Goal: Task Accomplishment & Management: Manage account settings

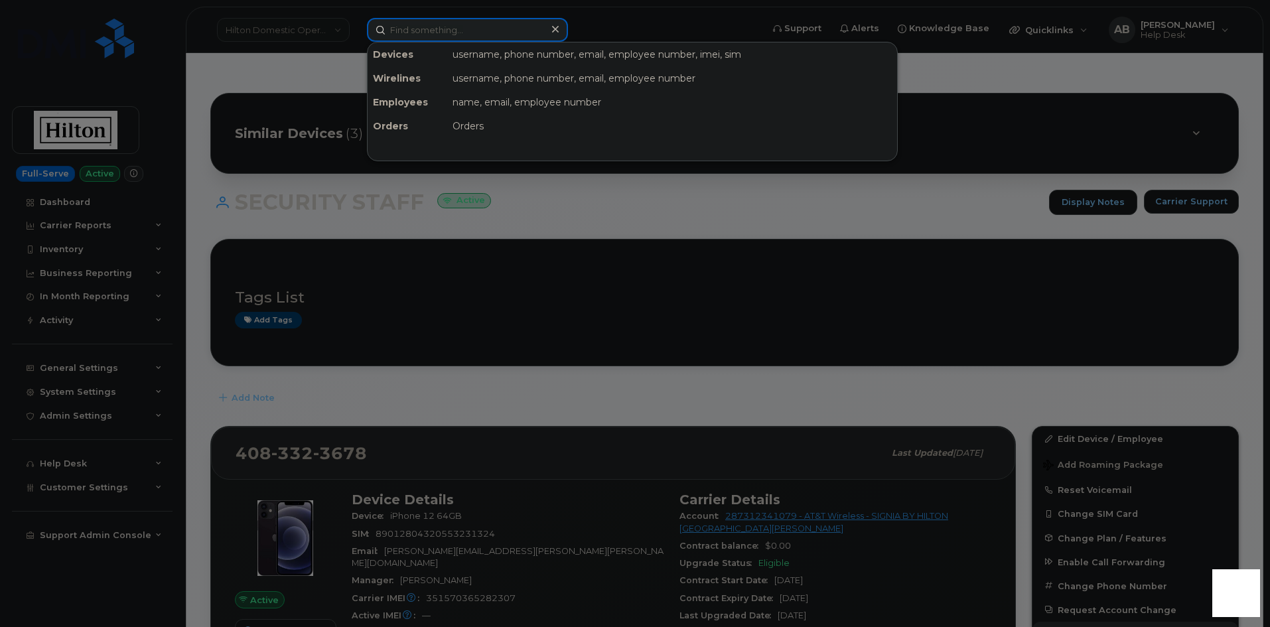
click at [462, 38] on input at bounding box center [467, 30] width 201 height 24
paste input "7692031268"
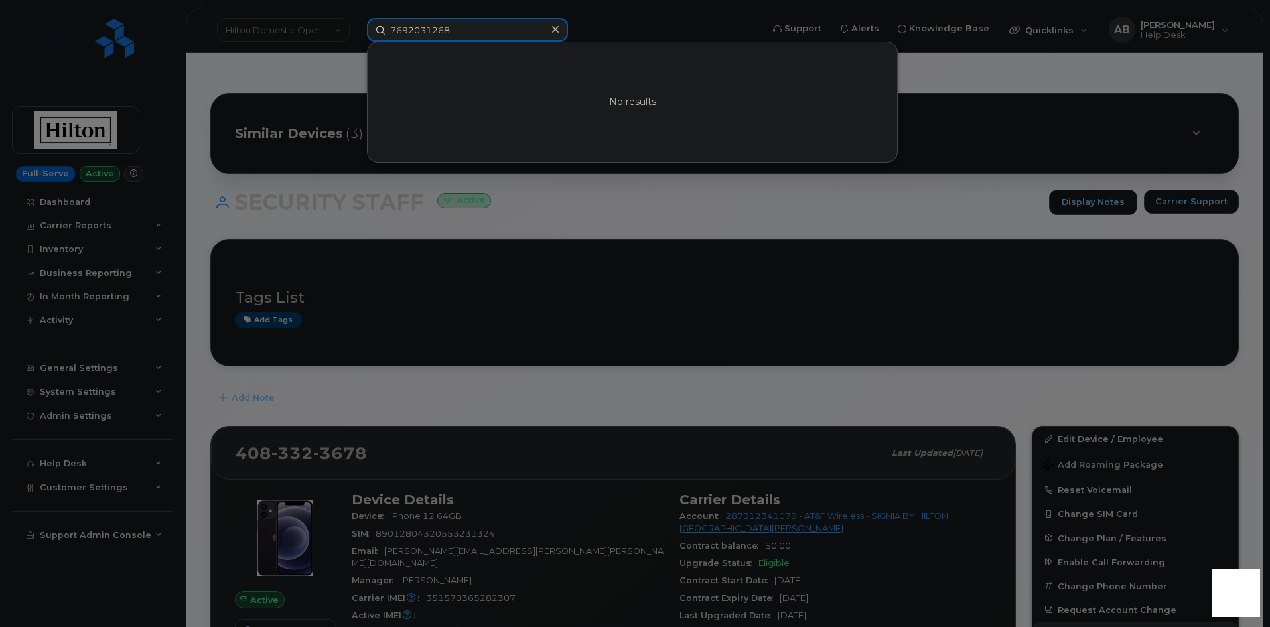
type input "7692031268"
click at [253, 78] on div at bounding box center [635, 313] width 1270 height 627
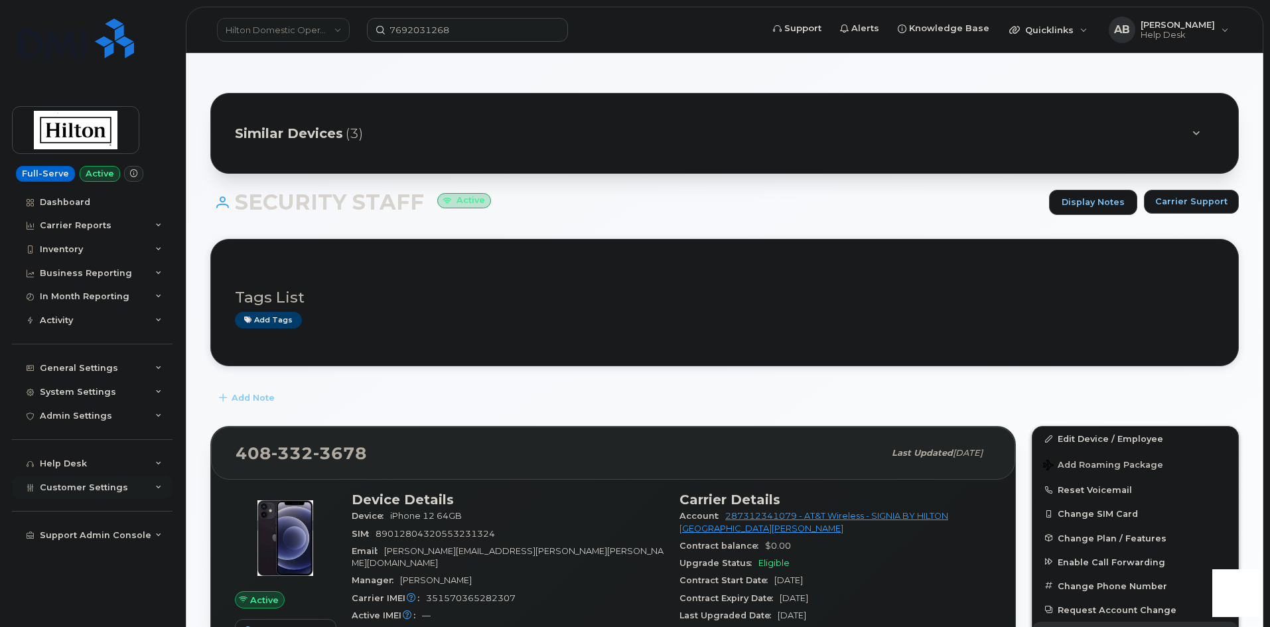
click at [158, 490] on icon at bounding box center [158, 487] width 7 height 7
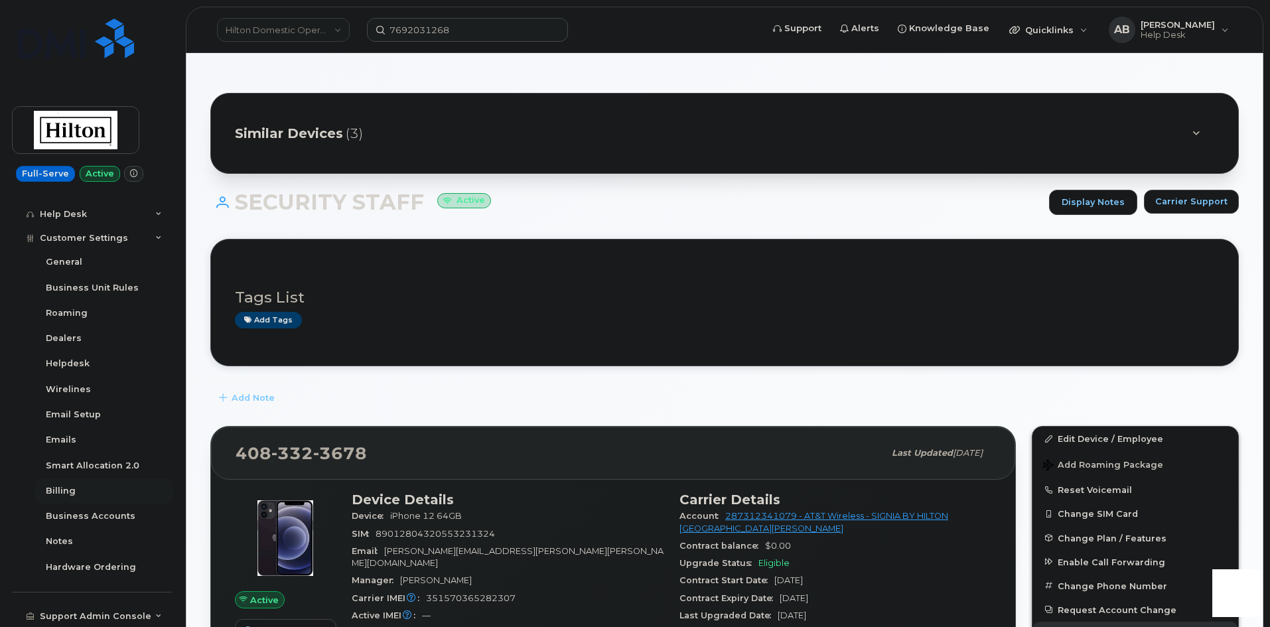
scroll to position [250, 0]
click at [94, 513] on div "Business Accounts" at bounding box center [91, 516] width 90 height 12
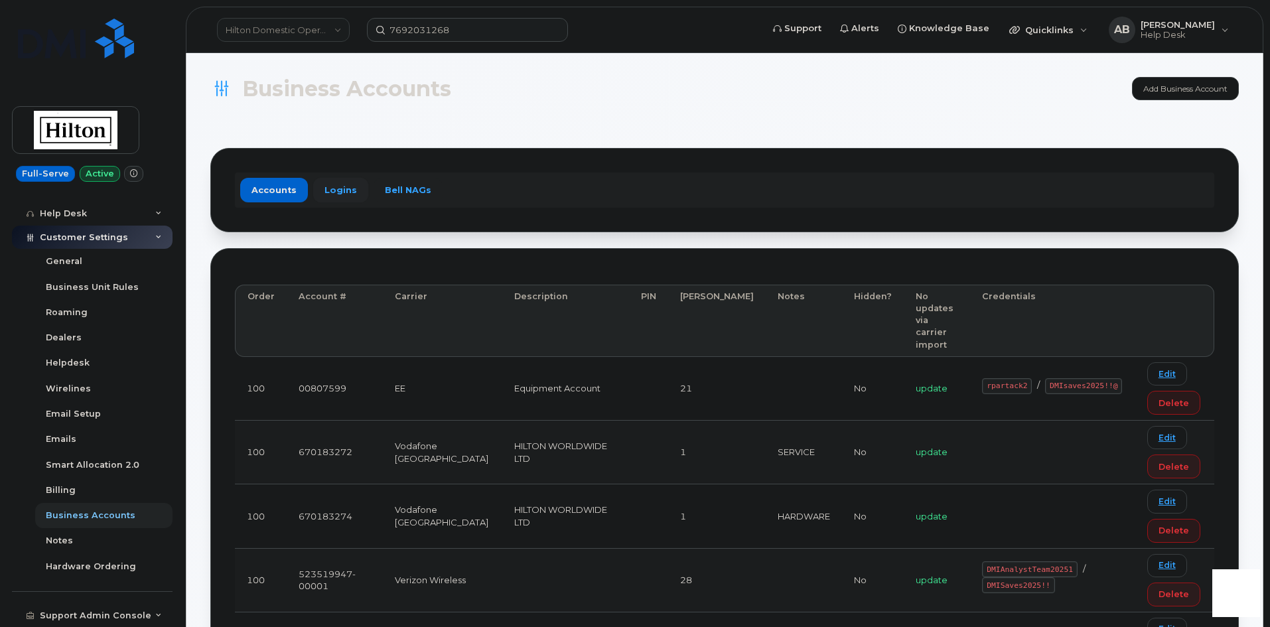
click at [343, 198] on link "Logins" at bounding box center [340, 190] width 55 height 24
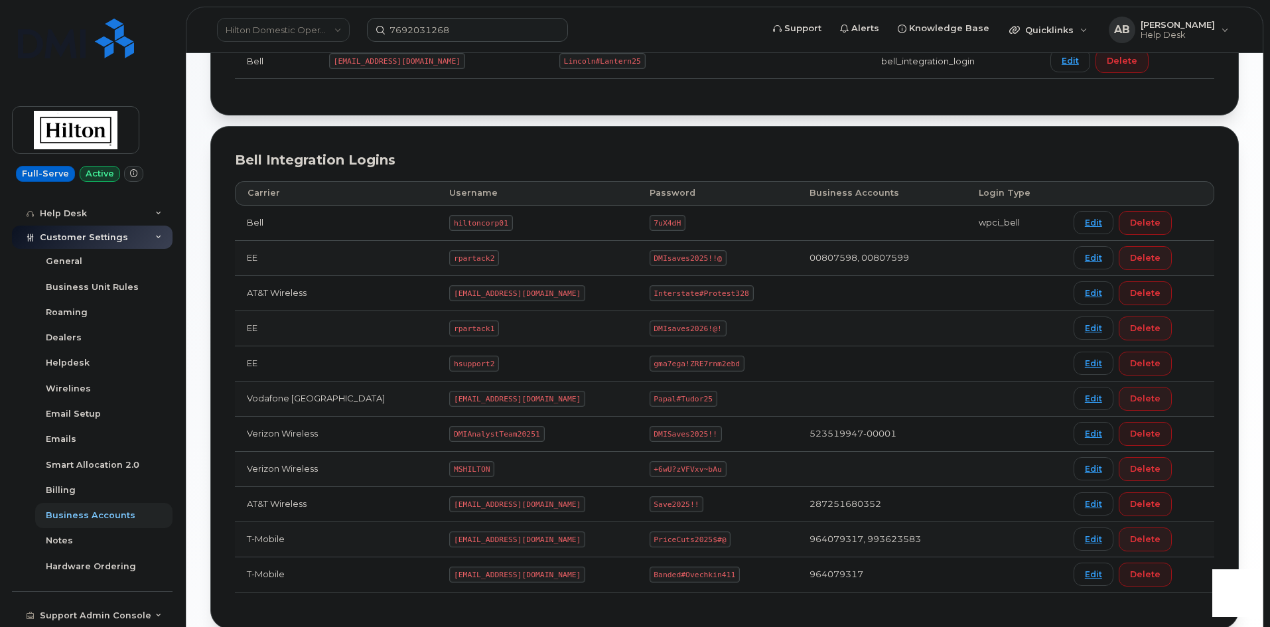
scroll to position [332, 0]
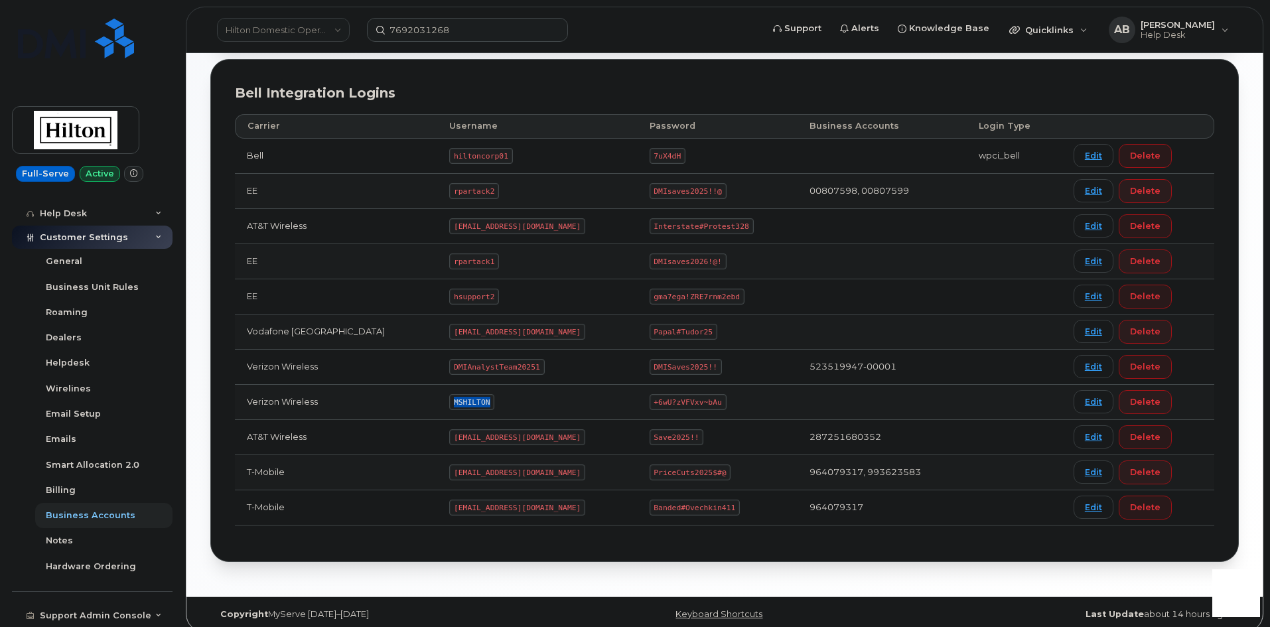
drag, startPoint x: 468, startPoint y: 405, endPoint x: 415, endPoint y: 405, distance: 53.1
click at [415, 405] on tr "Verizon Wireless MSHILTON +6wU?zVFVxv~bAu Edit Delete" at bounding box center [724, 402] width 979 height 35
copy tr "MSHILTON"
click at [700, 403] on code "+6wU?zVFVxv~bAu" at bounding box center [688, 402] width 77 height 16
drag, startPoint x: 700, startPoint y: 403, endPoint x: 642, endPoint y: 408, distance: 58.6
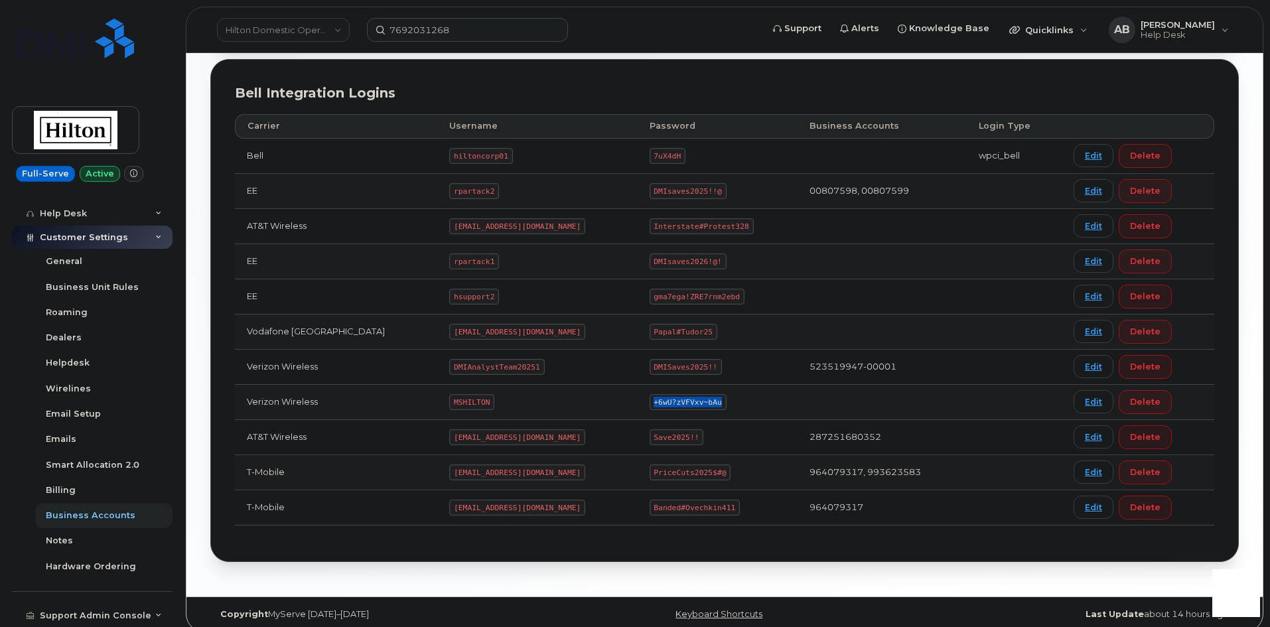
click at [650, 408] on code "+6wU?zVFVxv~bAu" at bounding box center [688, 402] width 77 height 16
copy code "+6wU?zVFVxv~bAu"
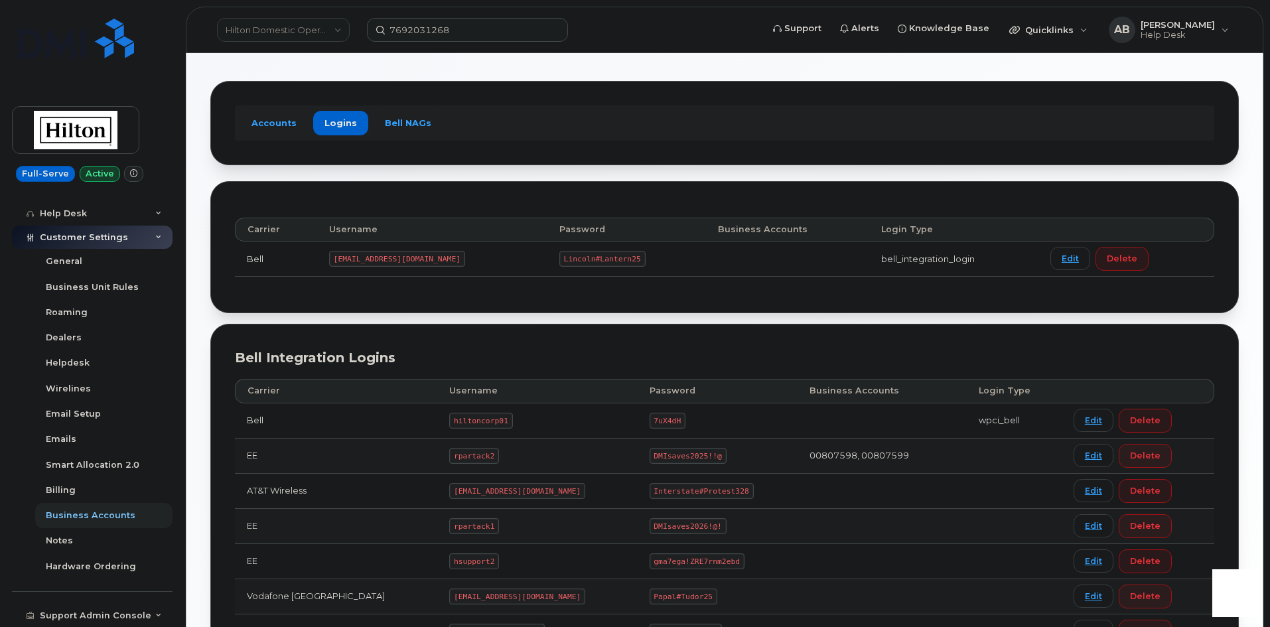
scroll to position [66, 0]
click at [325, 38] on link "Hilton Domestic Operating Company Inc" at bounding box center [283, 30] width 133 height 24
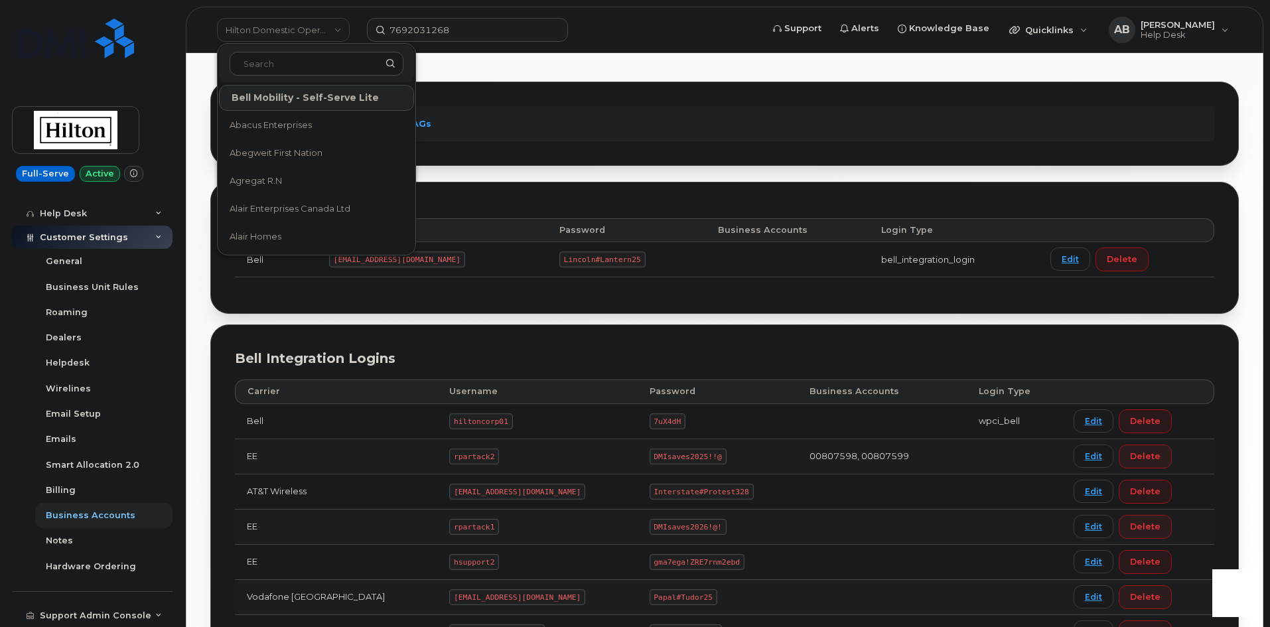
click at [300, 65] on input at bounding box center [317, 64] width 174 height 24
type input "kie"
click at [275, 183] on span "Kiewit Corporation" at bounding box center [294, 181] width 128 height 13
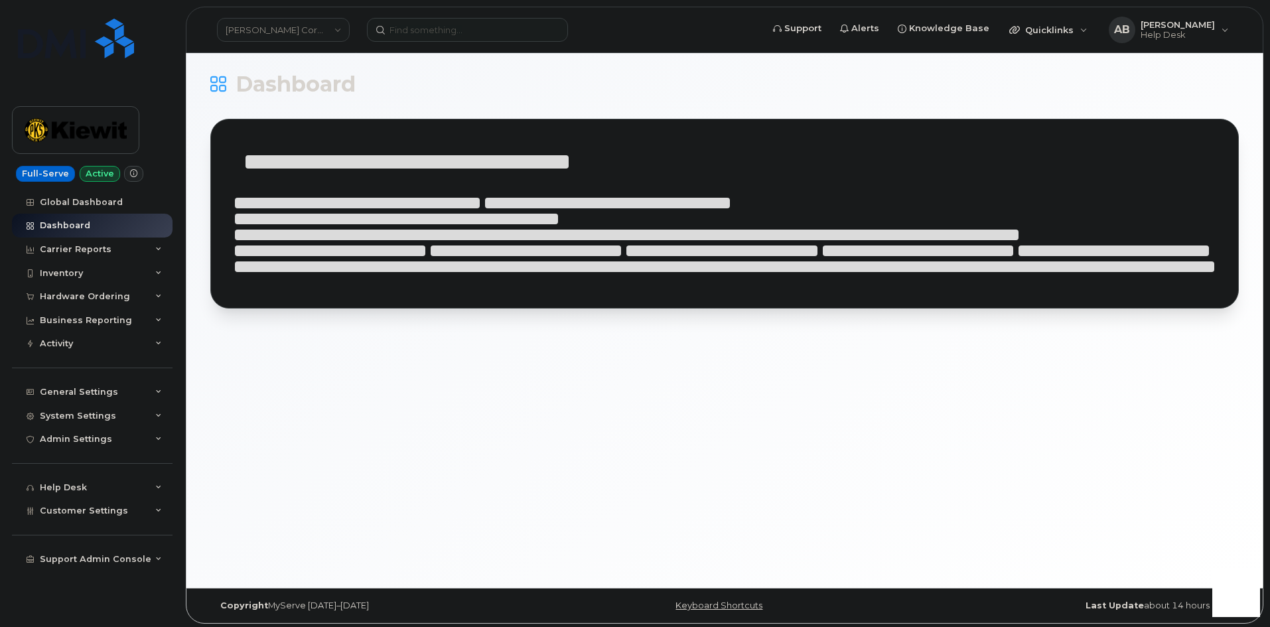
scroll to position [7, 0]
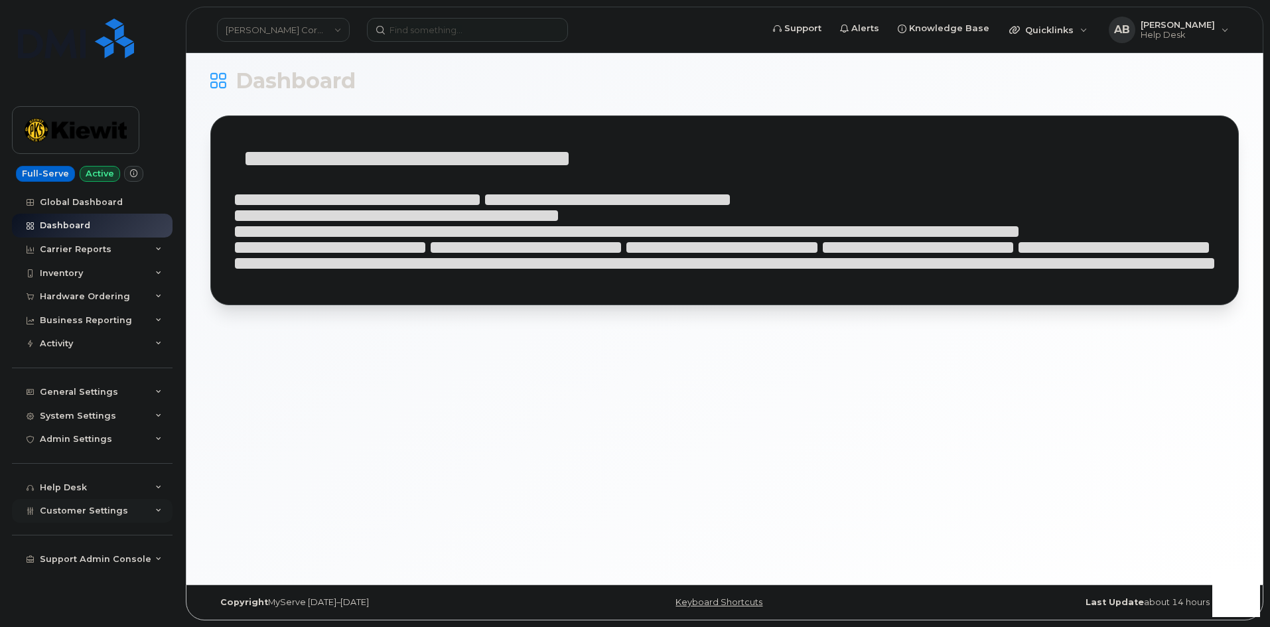
click at [155, 511] on icon at bounding box center [158, 511] width 7 height 7
click at [155, 510] on icon at bounding box center [158, 511] width 7 height 7
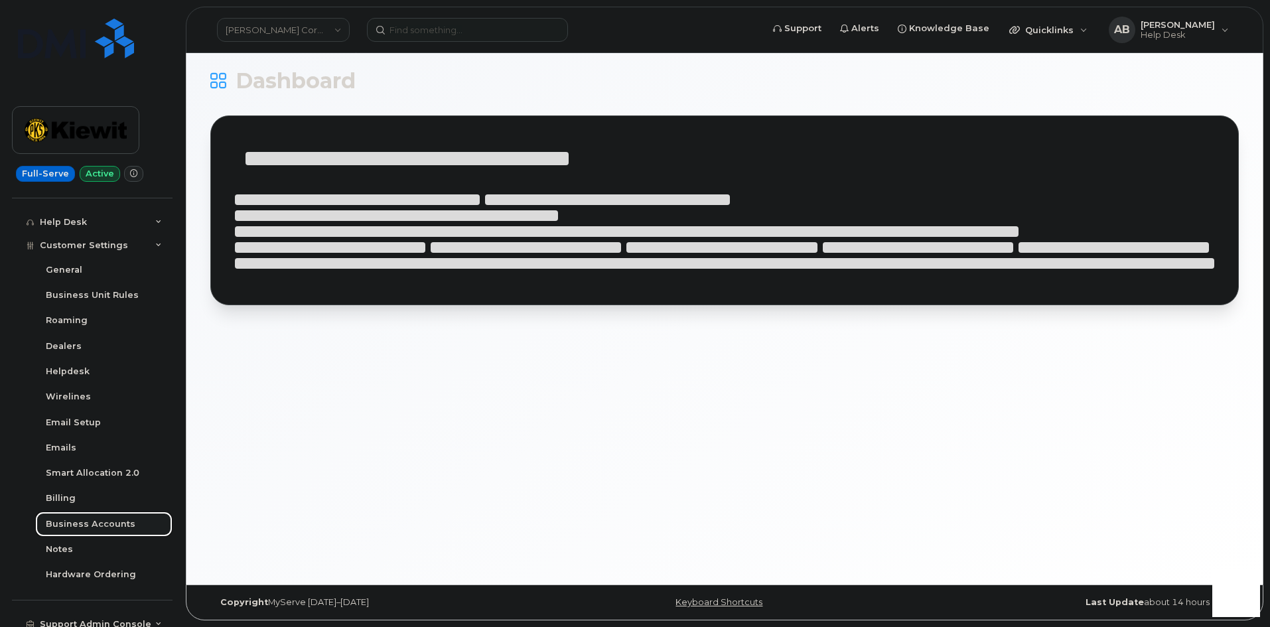
click at [100, 520] on div "Business Accounts" at bounding box center [91, 524] width 90 height 12
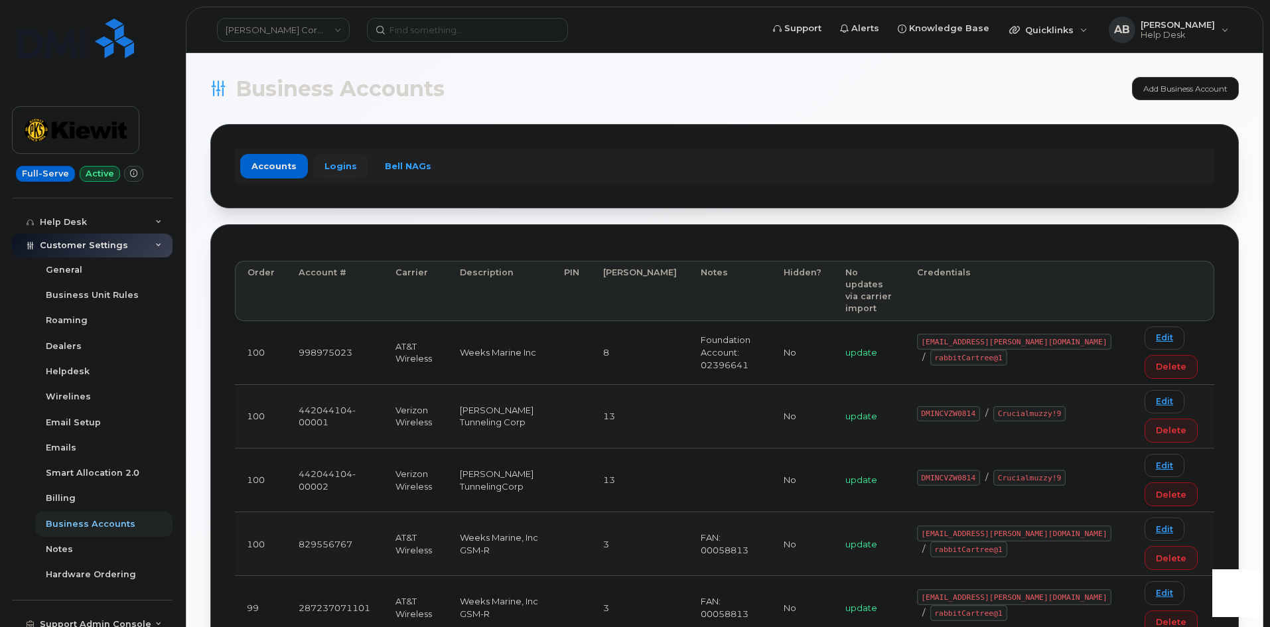
click at [344, 156] on link "Logins" at bounding box center [340, 166] width 55 height 24
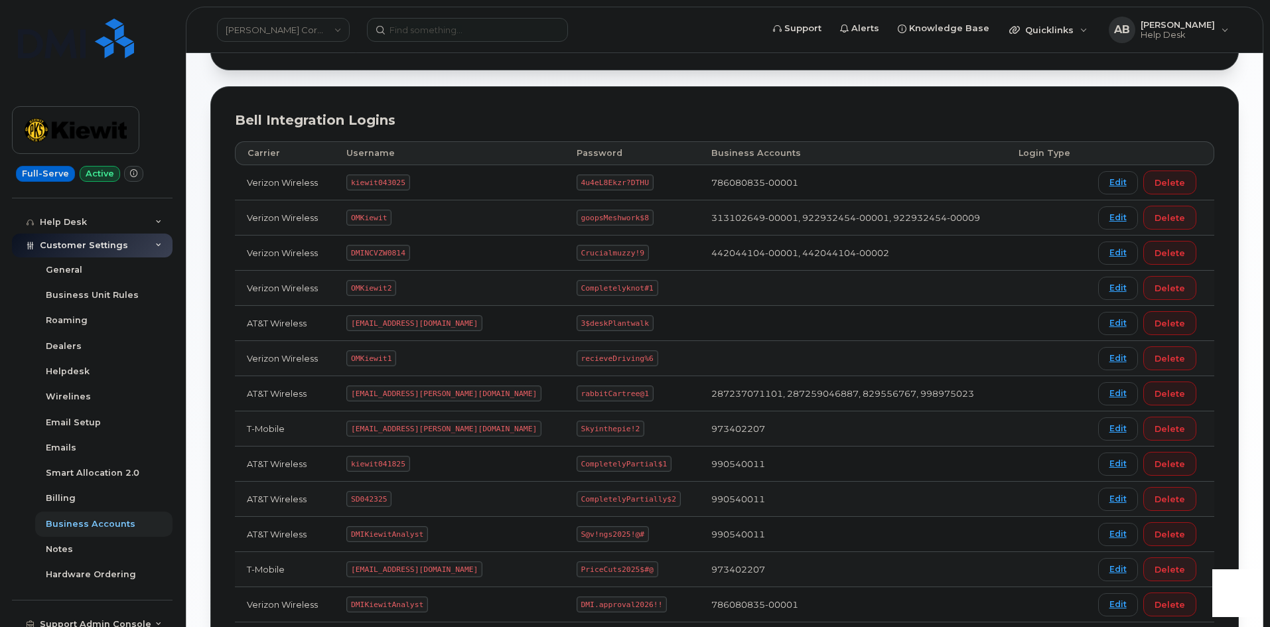
scroll to position [114, 0]
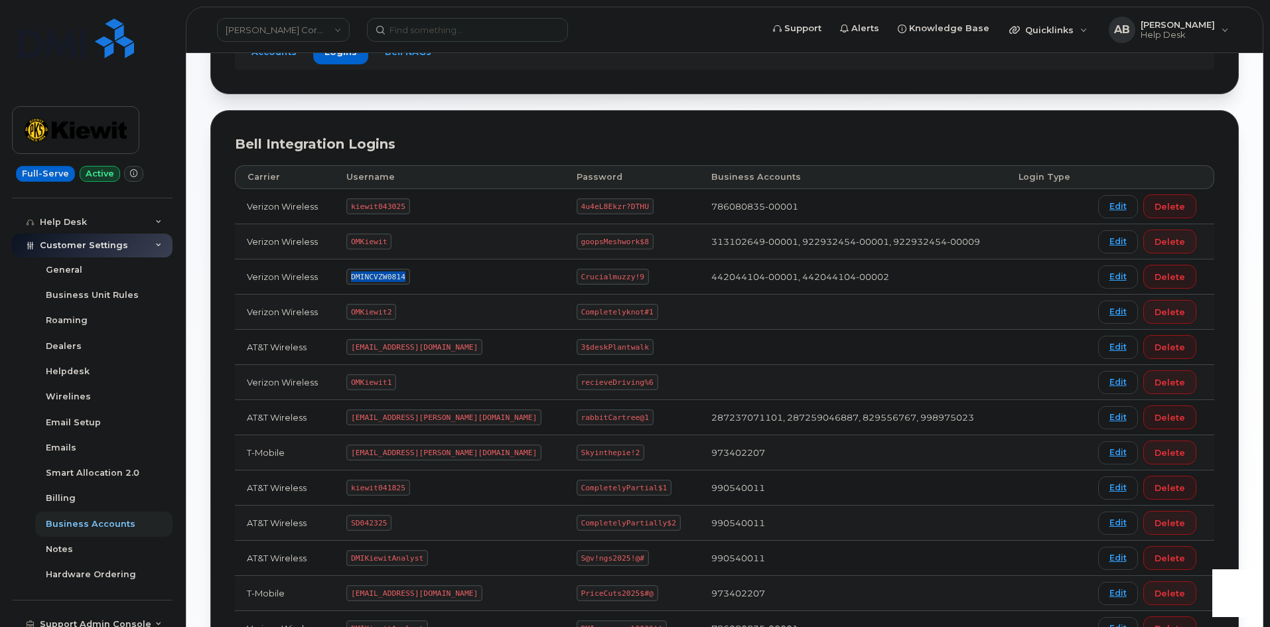
drag, startPoint x: 409, startPoint y: 279, endPoint x: 352, endPoint y: 281, distance: 57.7
click at [352, 281] on td "DMINCVZW0814" at bounding box center [449, 276] width 230 height 35
copy code "DMINCVZW0814"
drag, startPoint x: 597, startPoint y: 274, endPoint x: 535, endPoint y: 276, distance: 61.7
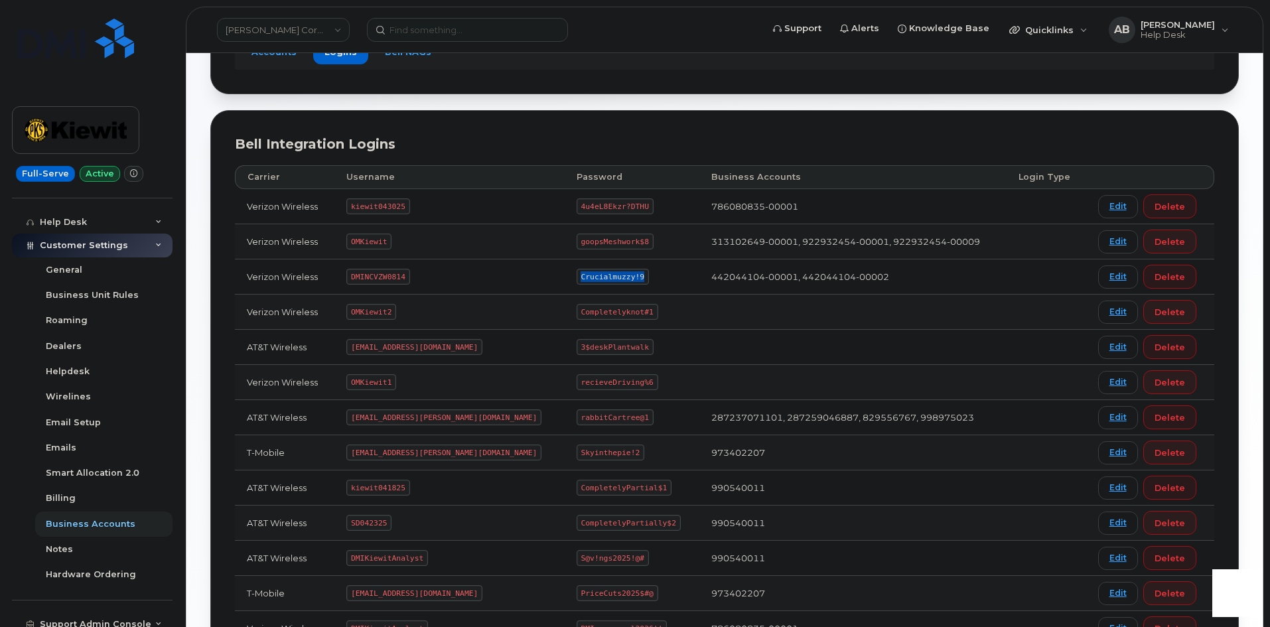
click at [577, 278] on code "Crucialmuzzy!9" at bounding box center [613, 277] width 72 height 16
copy code "Crucialmuzzy!9"
drag, startPoint x: 391, startPoint y: 241, endPoint x: 351, endPoint y: 241, distance: 39.8
click at [351, 241] on td "OMKiewit" at bounding box center [449, 241] width 230 height 35
copy code "OMKiewit"
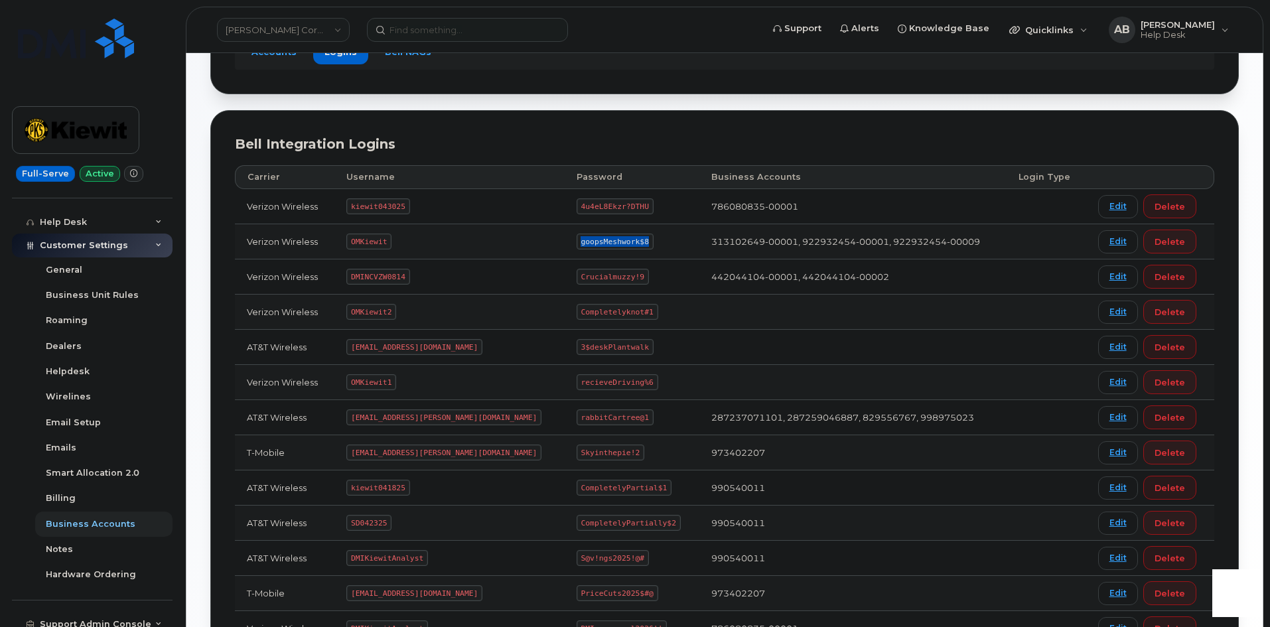
drag, startPoint x: 602, startPoint y: 241, endPoint x: 526, endPoint y: 246, distance: 76.4
click at [565, 246] on td "goopsMeshwork$8" at bounding box center [632, 241] width 135 height 35
copy code "goopsMeshwork$8"
drag, startPoint x: 407, startPoint y: 208, endPoint x: 358, endPoint y: 204, distance: 49.9
click at [358, 204] on code "kiewit043025" at bounding box center [377, 206] width 63 height 16
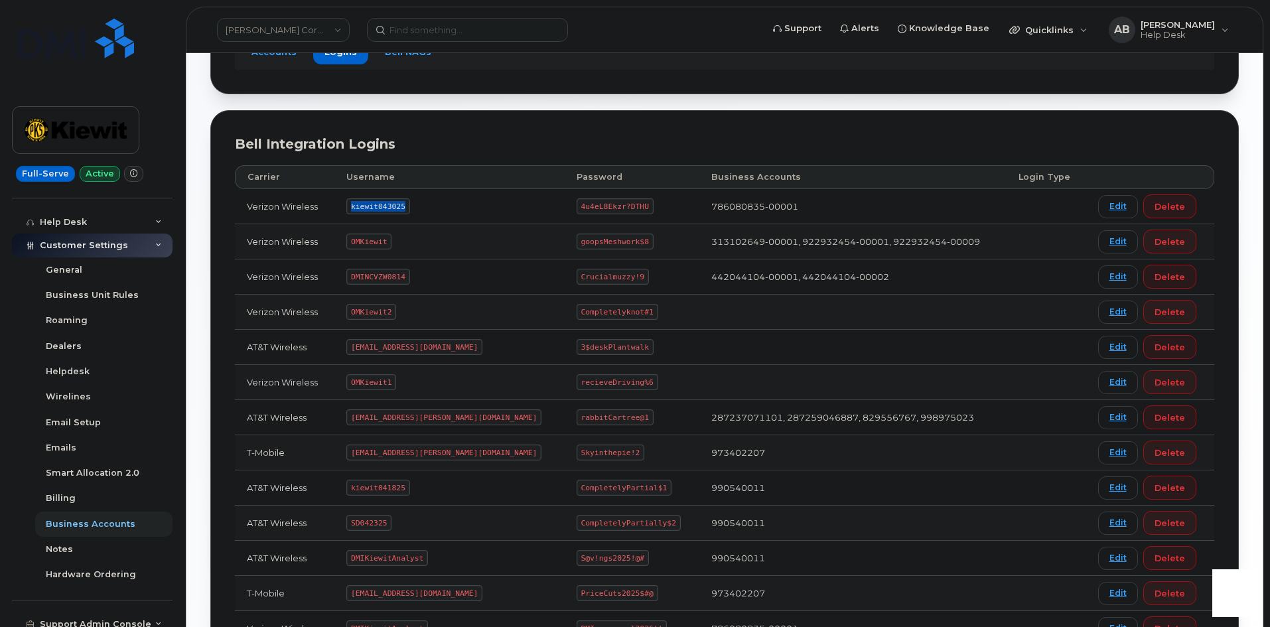
copy code "kiewit043025"
drag, startPoint x: 590, startPoint y: 205, endPoint x: 530, endPoint y: 212, distance: 60.1
click at [565, 212] on td "4u4eL8Ekzr?DTHU" at bounding box center [632, 206] width 135 height 35
copy code "4u4eL8Ekzr?DTHU"
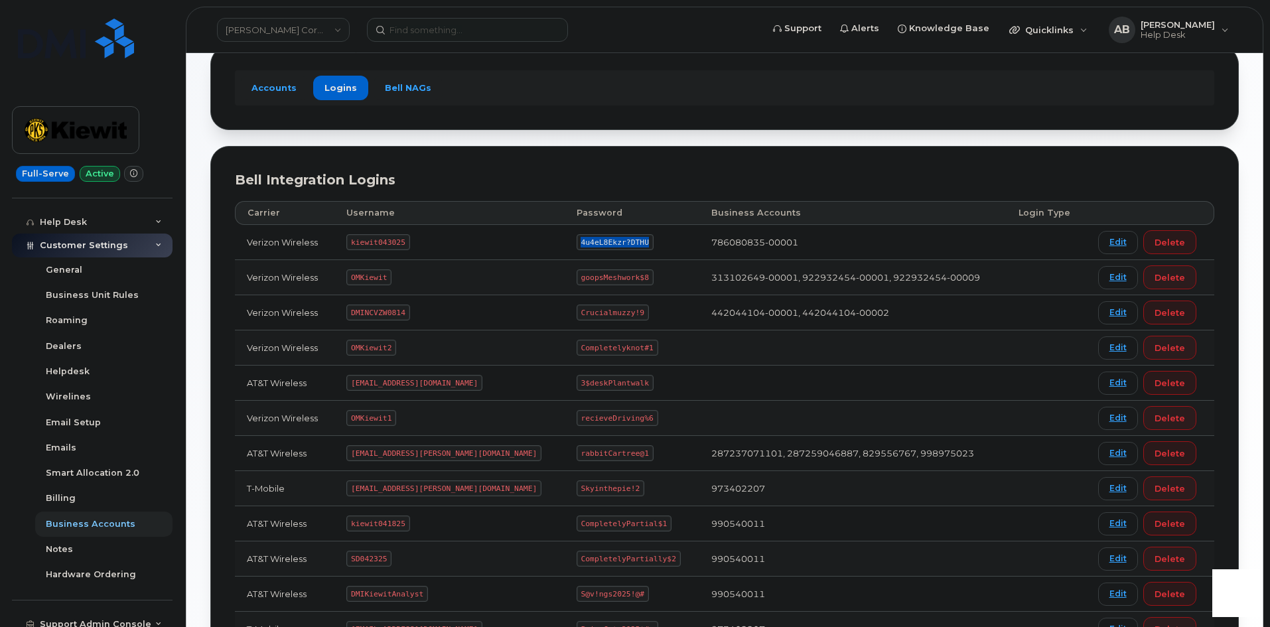
scroll to position [0, 0]
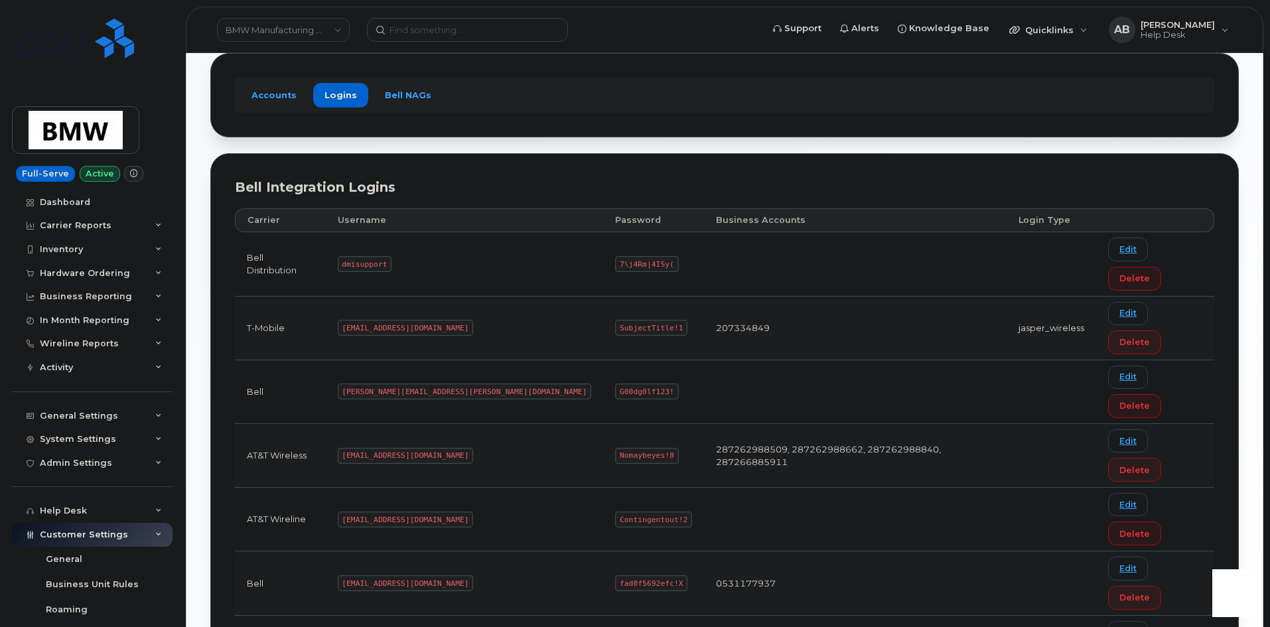
scroll to position [297, 0]
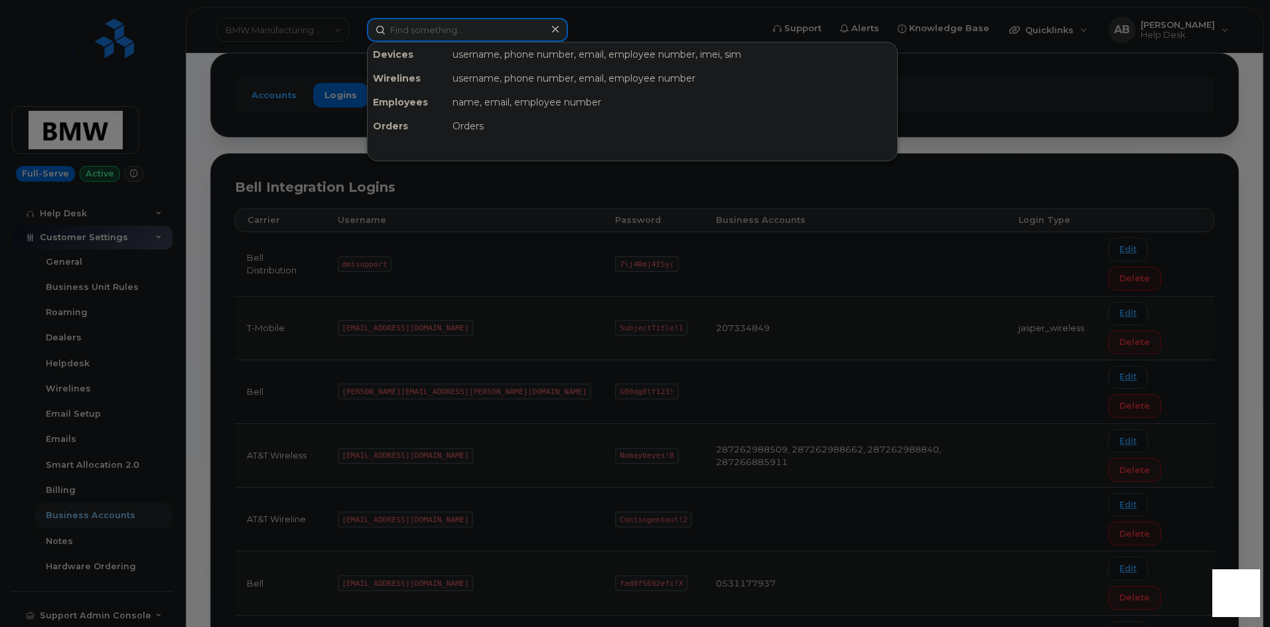
click at [486, 30] on input at bounding box center [467, 30] width 201 height 24
paste input "307.262.7738"
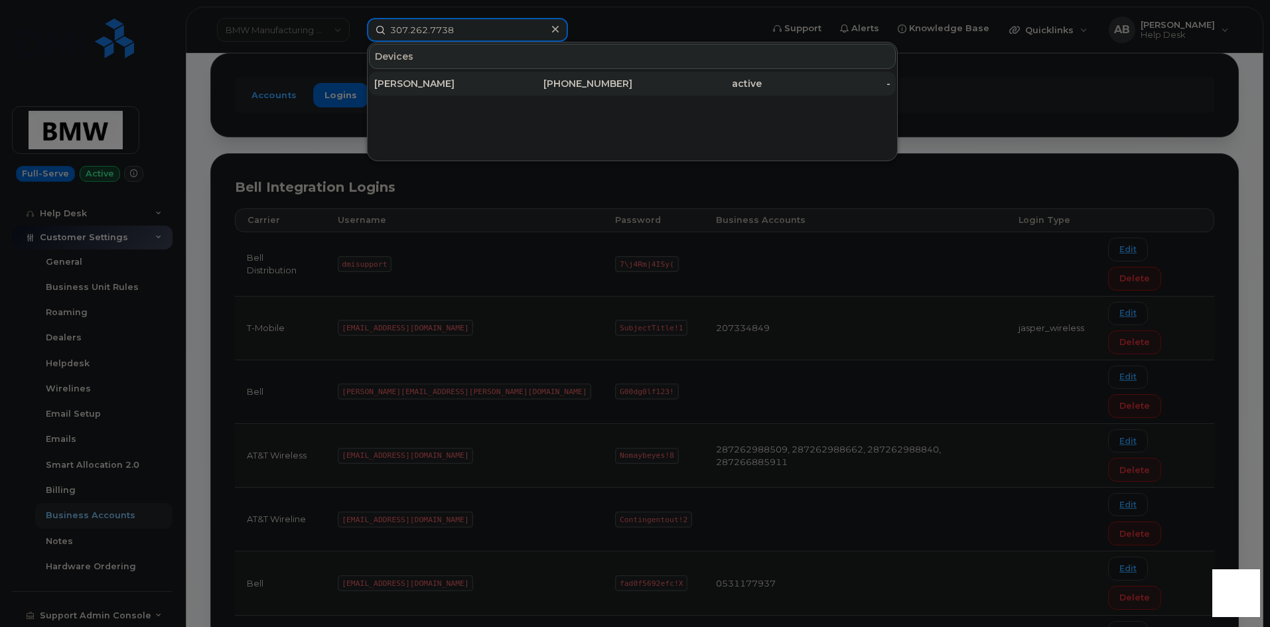
type input "307.262.7738"
click at [492, 77] on div "[PERSON_NAME]" at bounding box center [438, 84] width 129 height 24
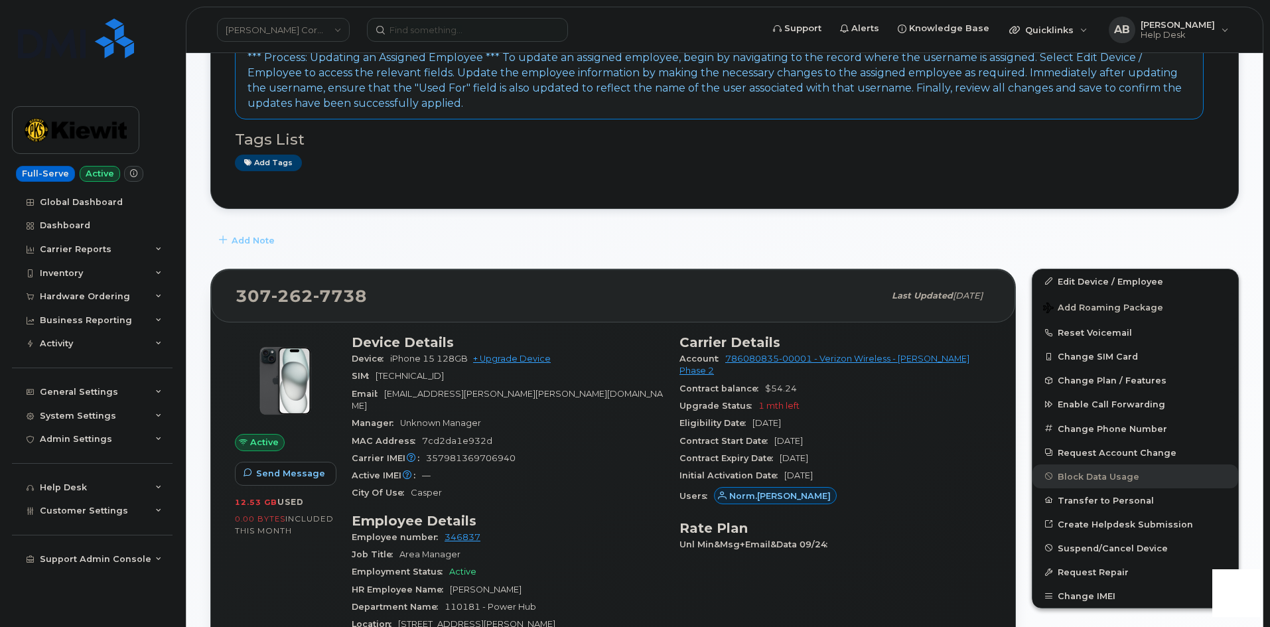
scroll to position [133, 0]
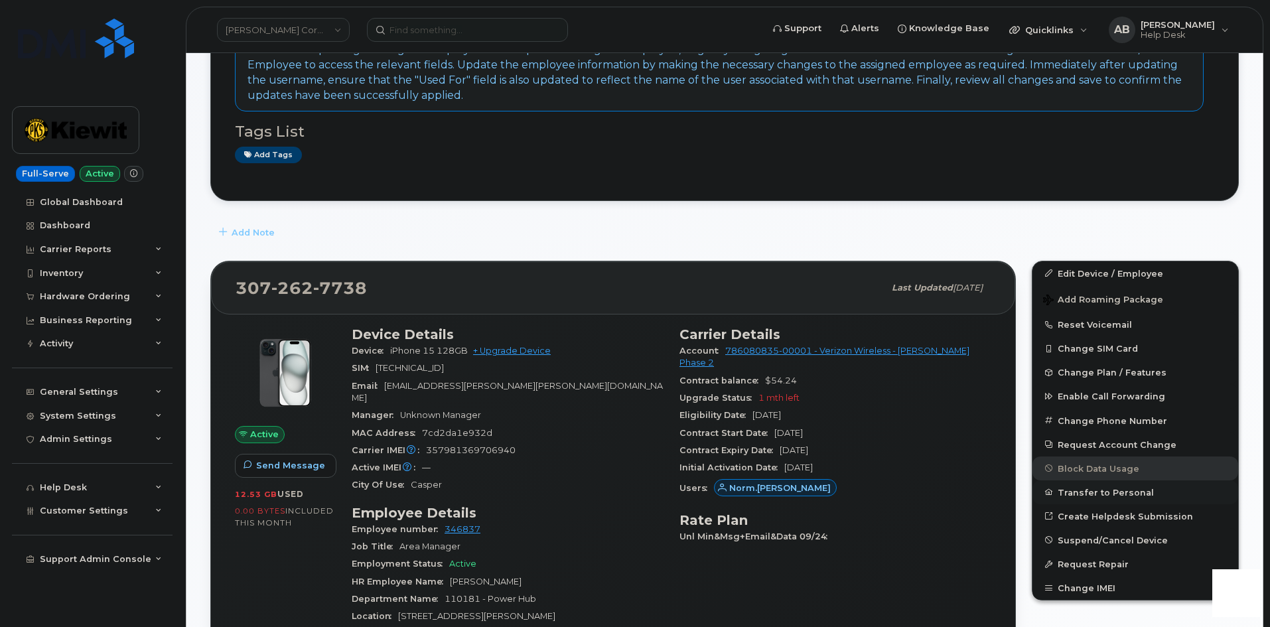
click at [1064, 495] on button "Transfer to Personal" at bounding box center [1135, 492] width 206 height 24
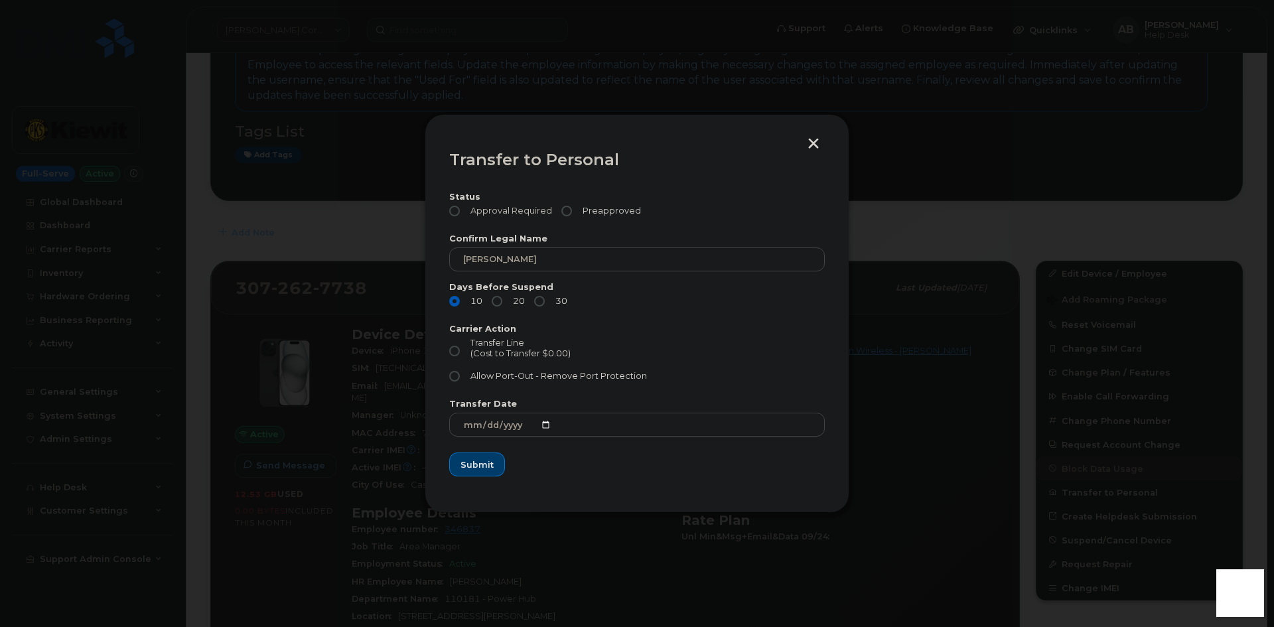
click at [460, 210] on label "Approval Required" at bounding box center [500, 211] width 103 height 11
click at [460, 210] on input "Approval Required" at bounding box center [454, 211] width 11 height 11
radio input "true"
click at [808, 139] on button "button" at bounding box center [814, 145] width 20 height 14
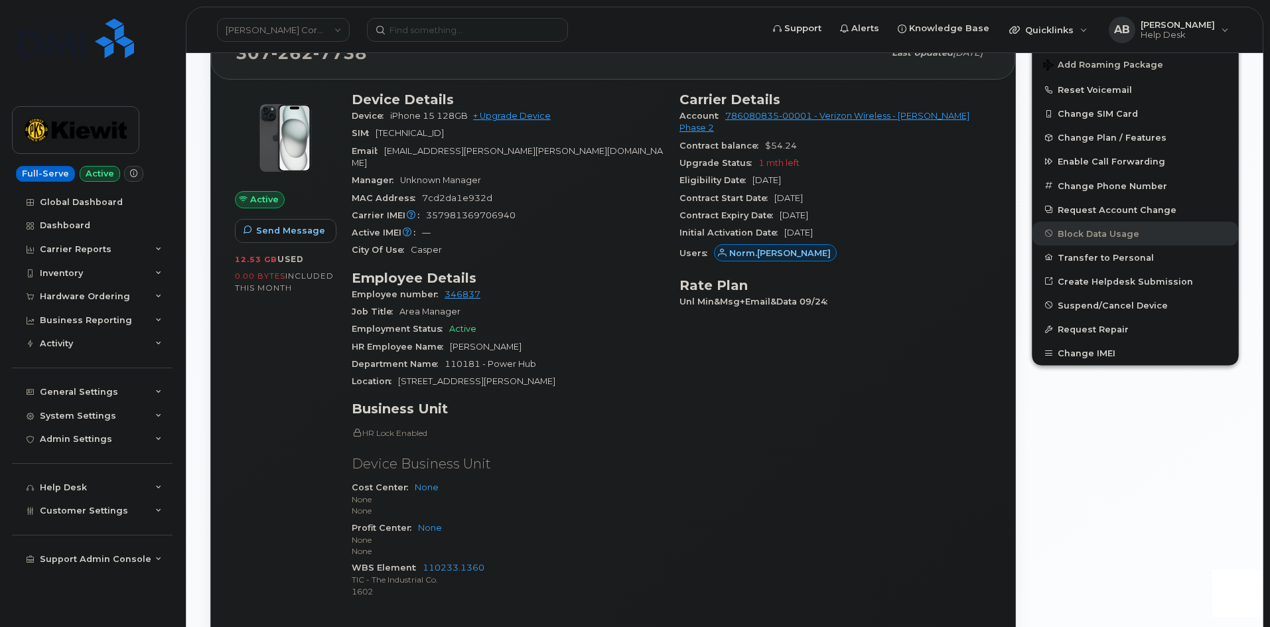
scroll to position [398, 0]
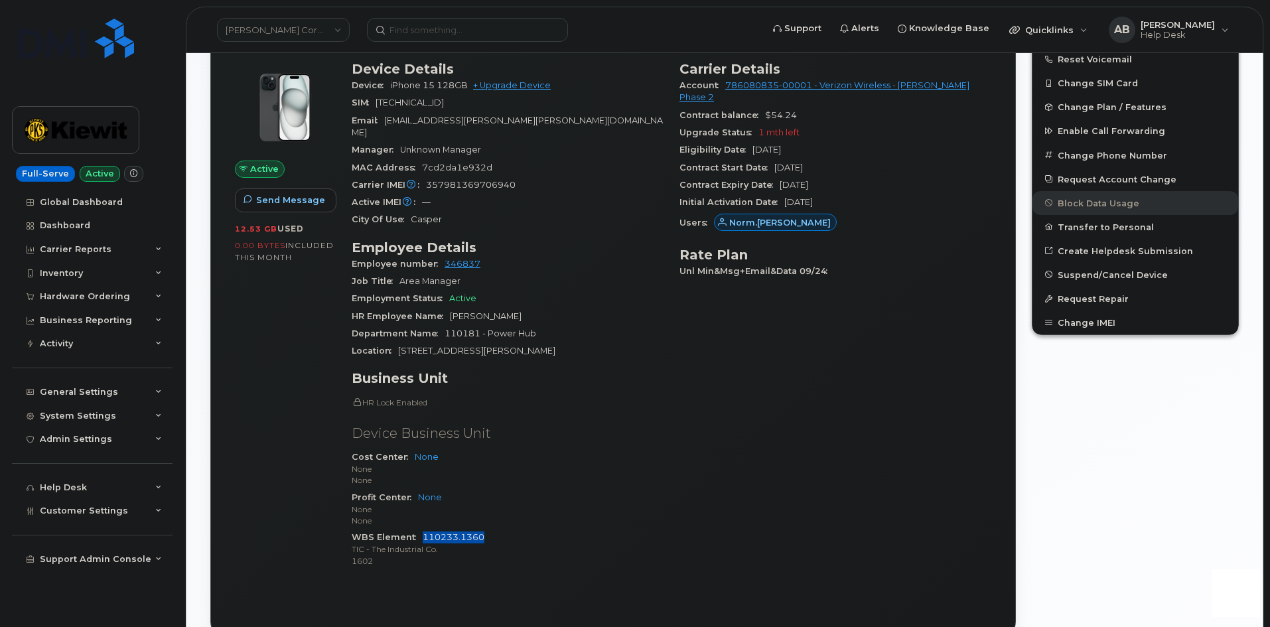
drag, startPoint x: 495, startPoint y: 522, endPoint x: 423, endPoint y: 526, distance: 71.7
click at [423, 529] on div "WBS Element 110233.1360 TIC - The Industrial Co. 1602" at bounding box center [508, 549] width 312 height 40
copy link "110233.1360"
click at [161, 395] on icon at bounding box center [158, 392] width 7 height 7
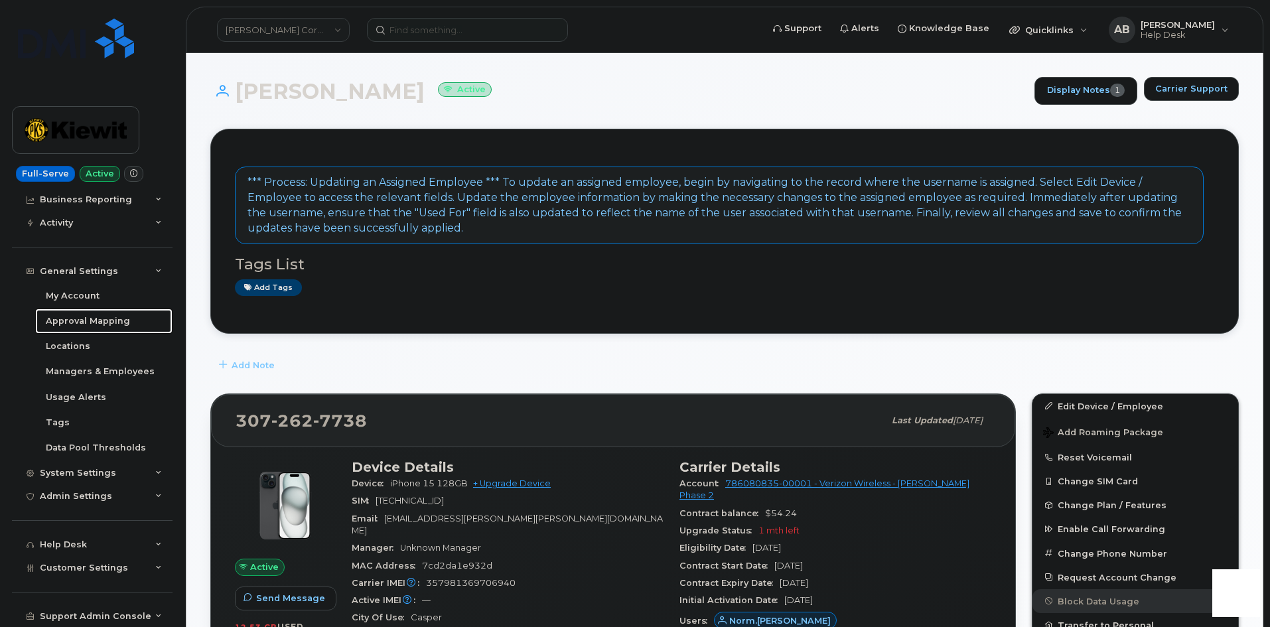
scroll to position [199, 0]
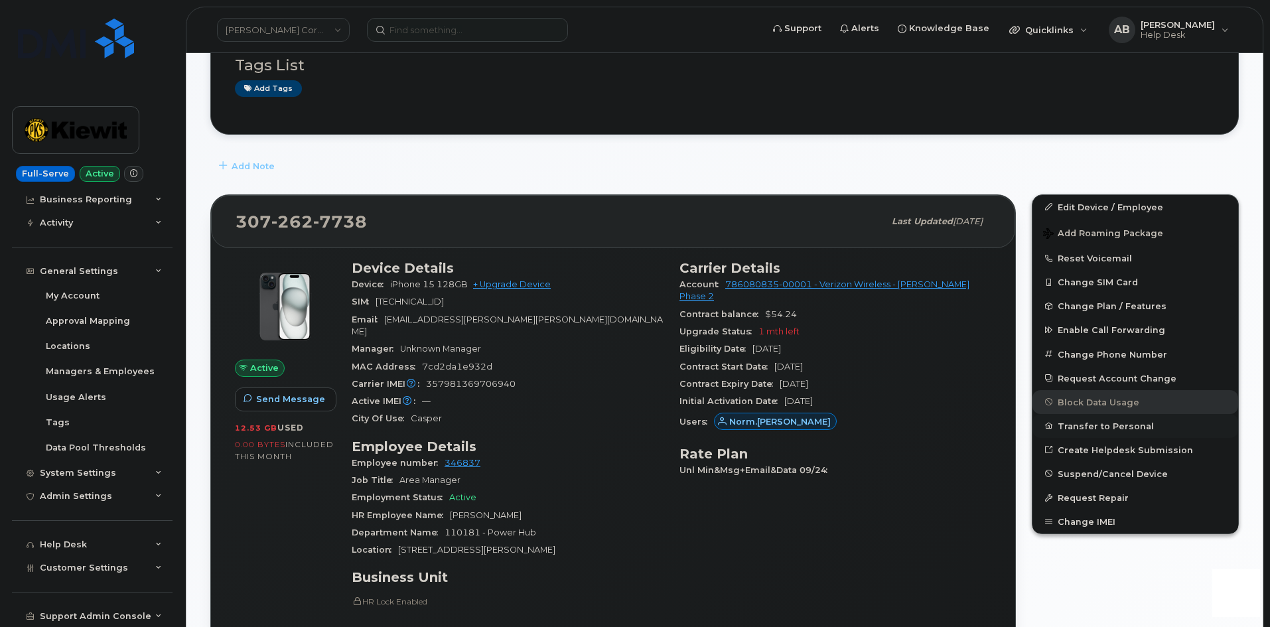
click at [1089, 428] on button "Transfer to Personal" at bounding box center [1135, 426] width 206 height 24
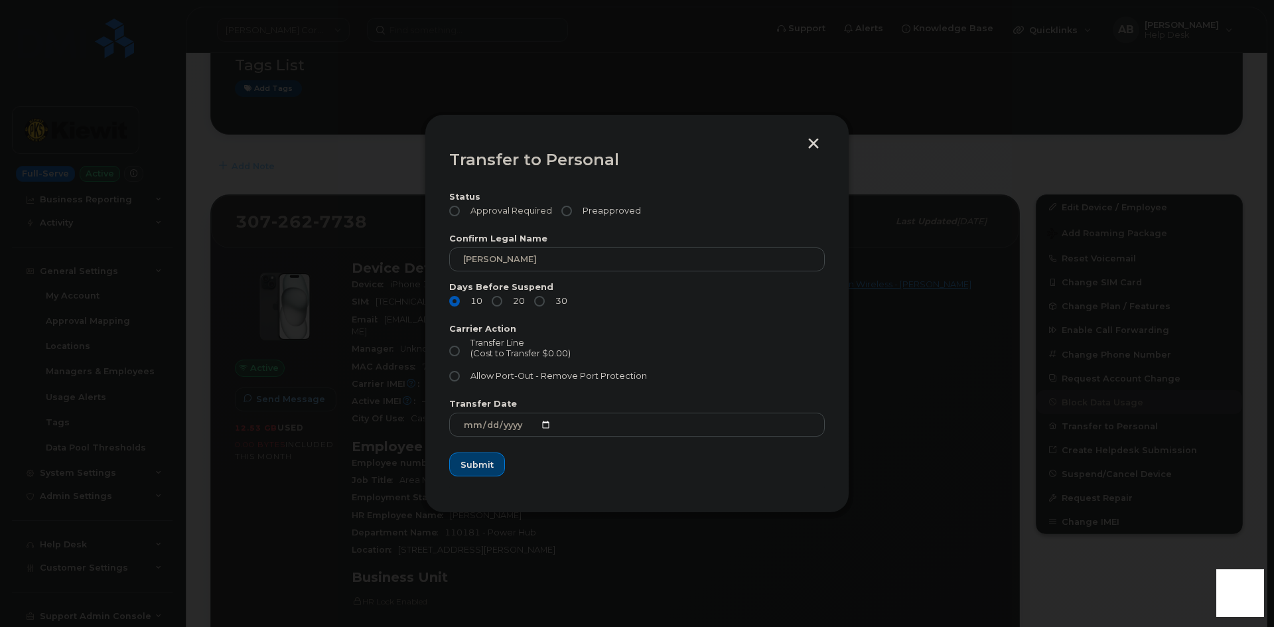
click at [458, 209] on input "Approval Required" at bounding box center [454, 211] width 11 height 11
radio input "true"
click at [454, 382] on input "Allow Port-Out - Remove Port Protection" at bounding box center [454, 376] width 11 height 11
radio input "true"
click at [485, 464] on span "Submit" at bounding box center [476, 465] width 33 height 13
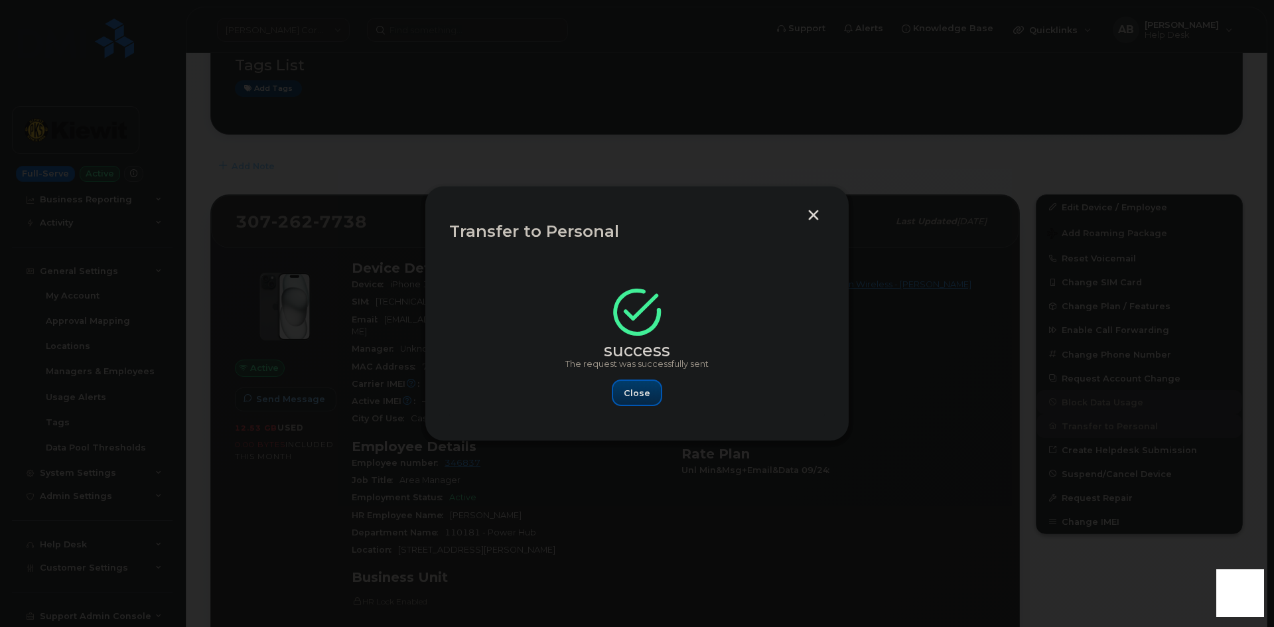
click at [645, 393] on span "Close" at bounding box center [637, 393] width 27 height 13
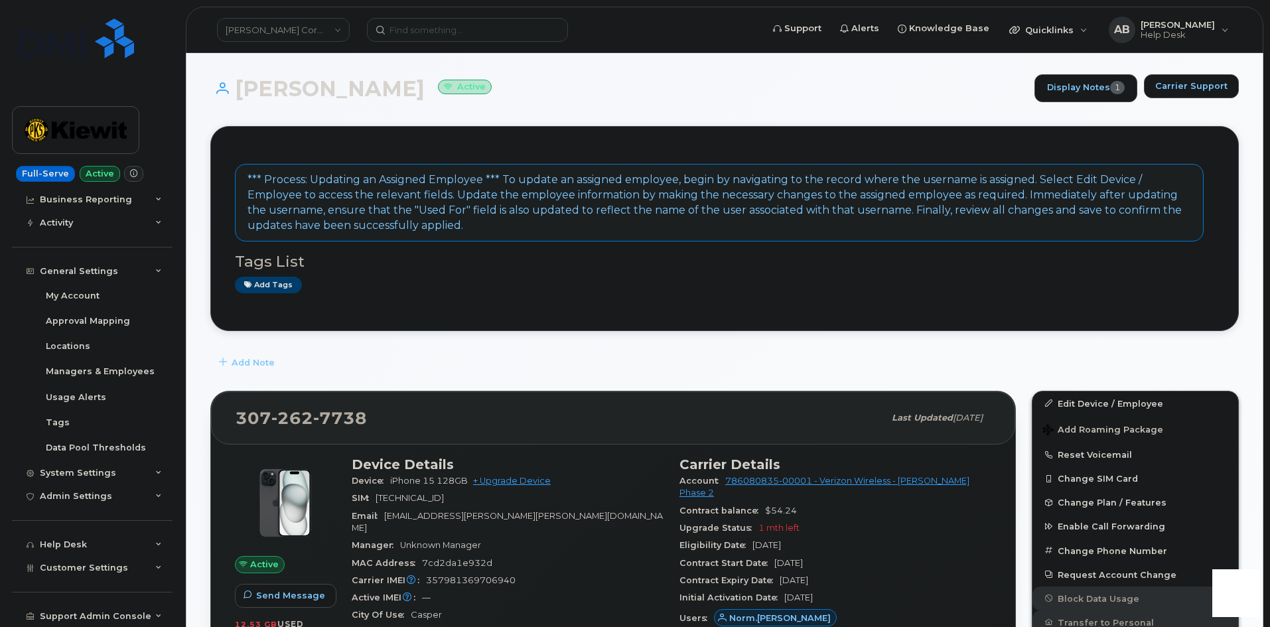
scroll to position [0, 0]
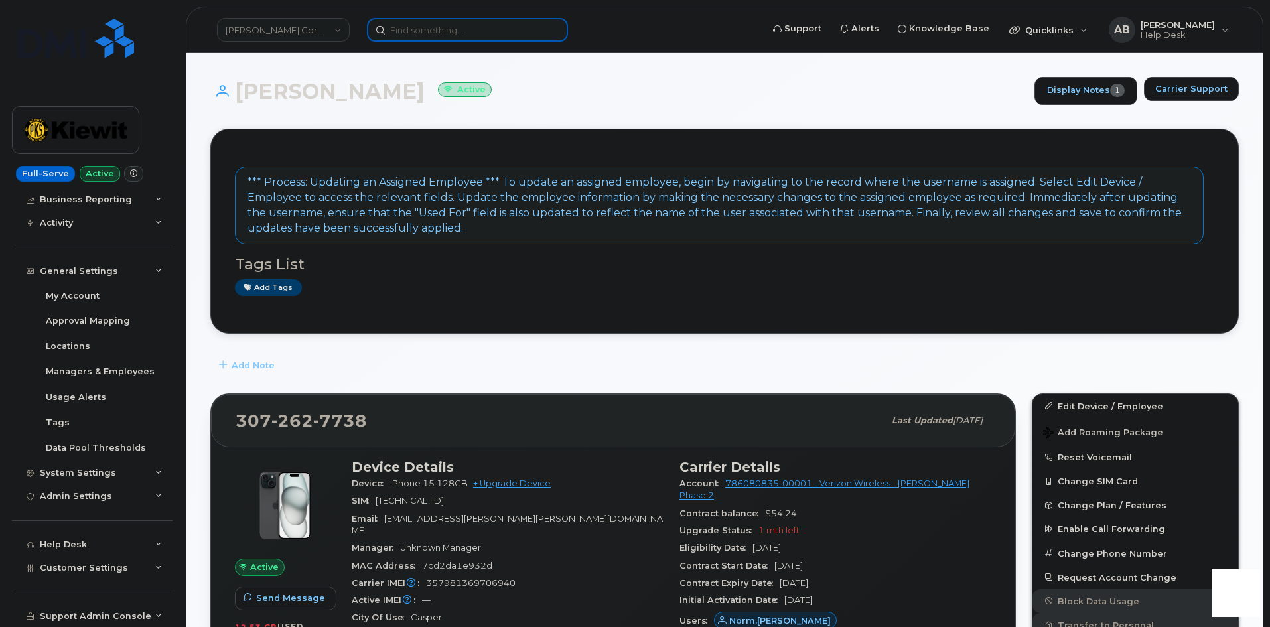
click at [443, 23] on input at bounding box center [467, 30] width 201 height 24
paste input "864) 371-9985"
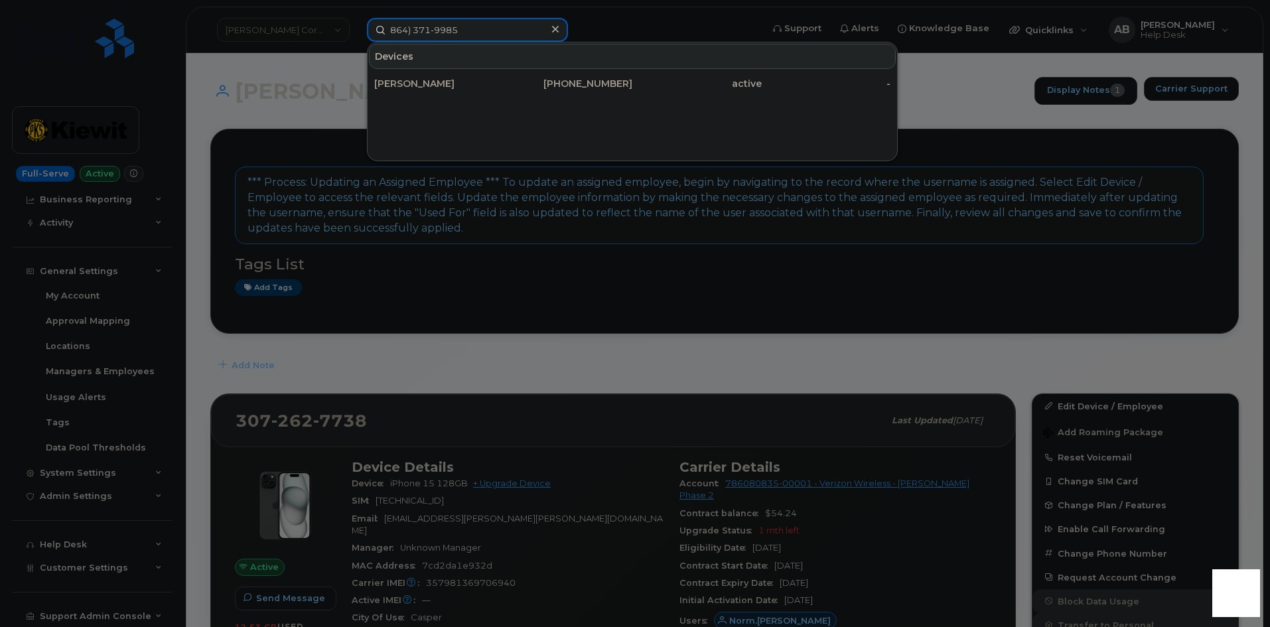
click at [413, 34] on input "864) 371-9985" at bounding box center [467, 30] width 201 height 24
type input "864) 371-9985"
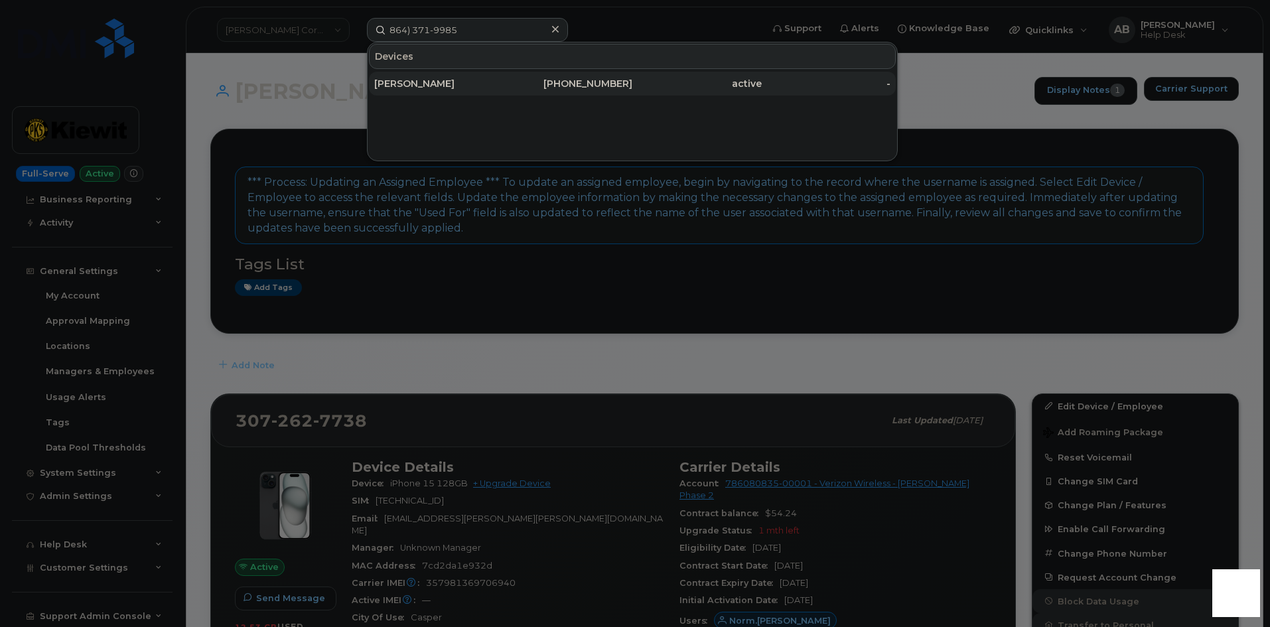
click at [467, 79] on div "[PERSON_NAME]" at bounding box center [438, 83] width 129 height 13
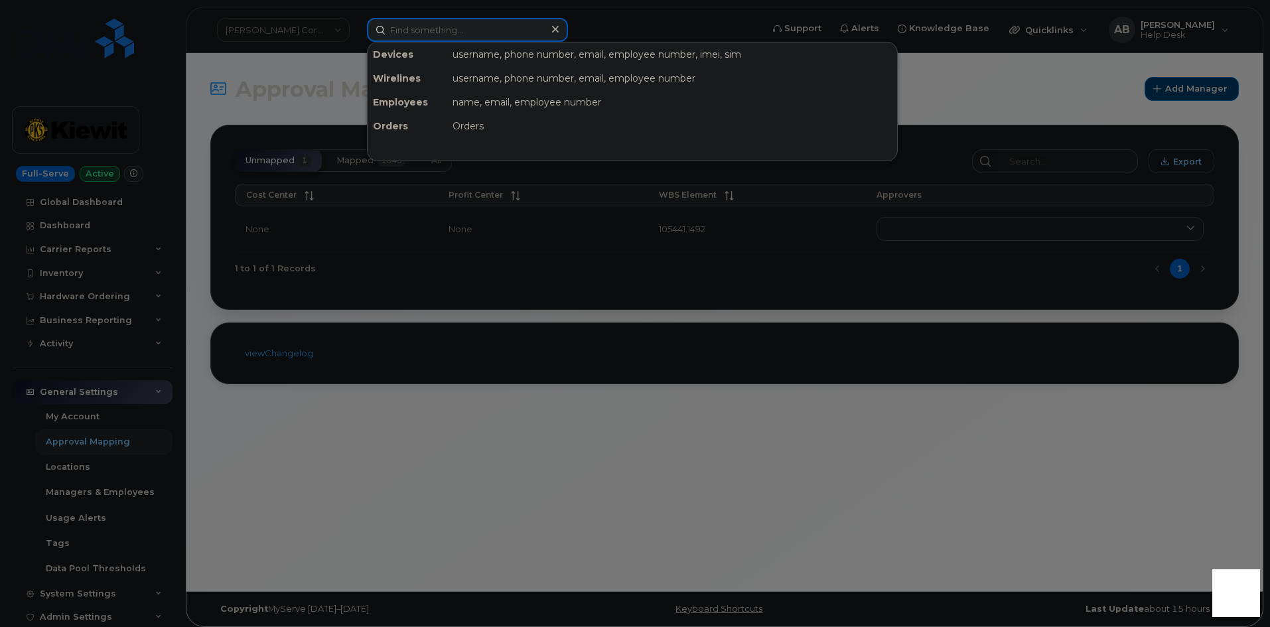
click at [454, 26] on input at bounding box center [467, 30] width 201 height 24
click at [604, 296] on div at bounding box center [635, 313] width 1270 height 627
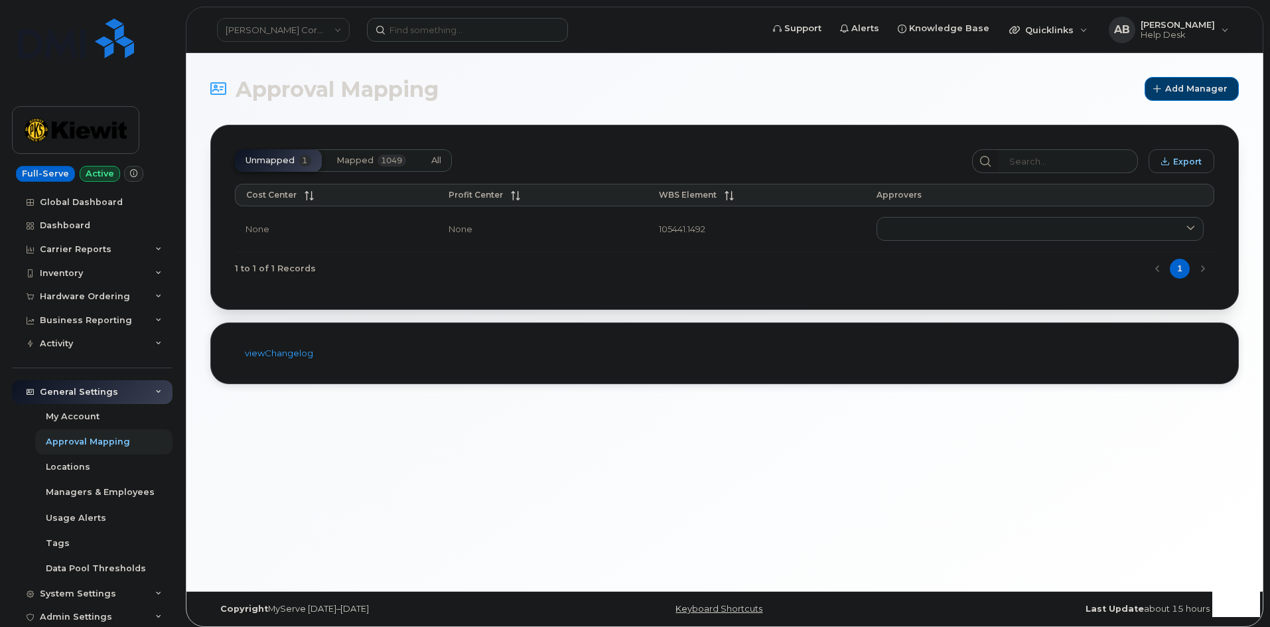
click at [445, 159] on button "All" at bounding box center [436, 160] width 31 height 23
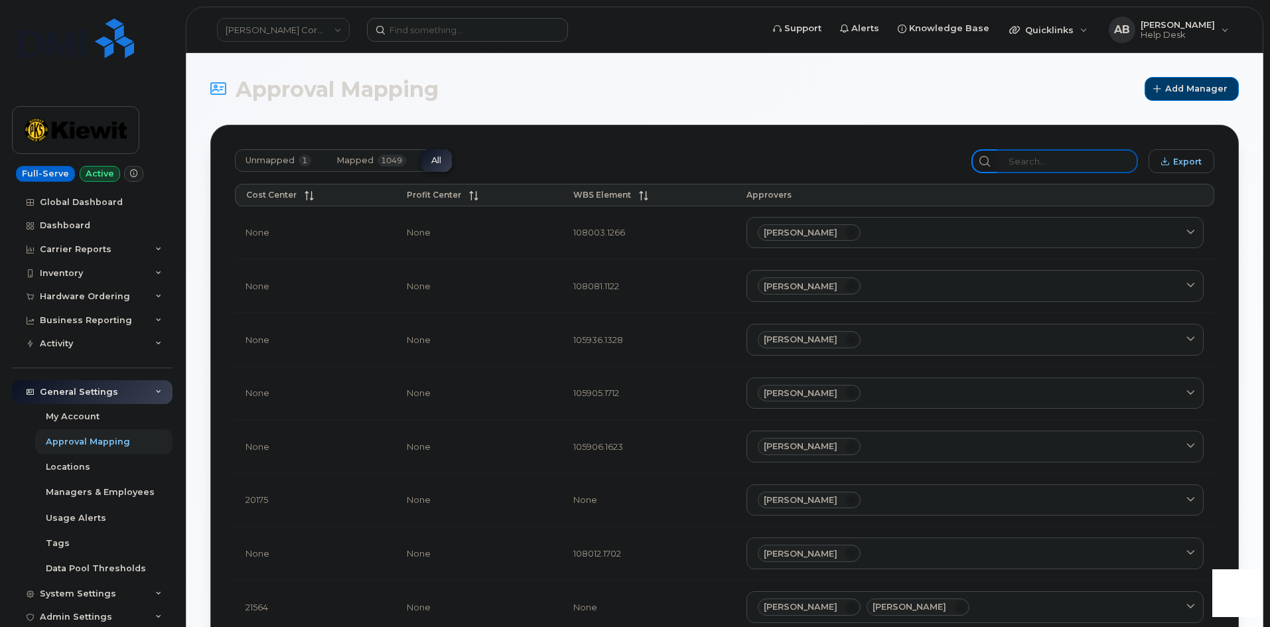
click at [1048, 158] on input "search" at bounding box center [1067, 161] width 141 height 24
paste input "110233.1360"
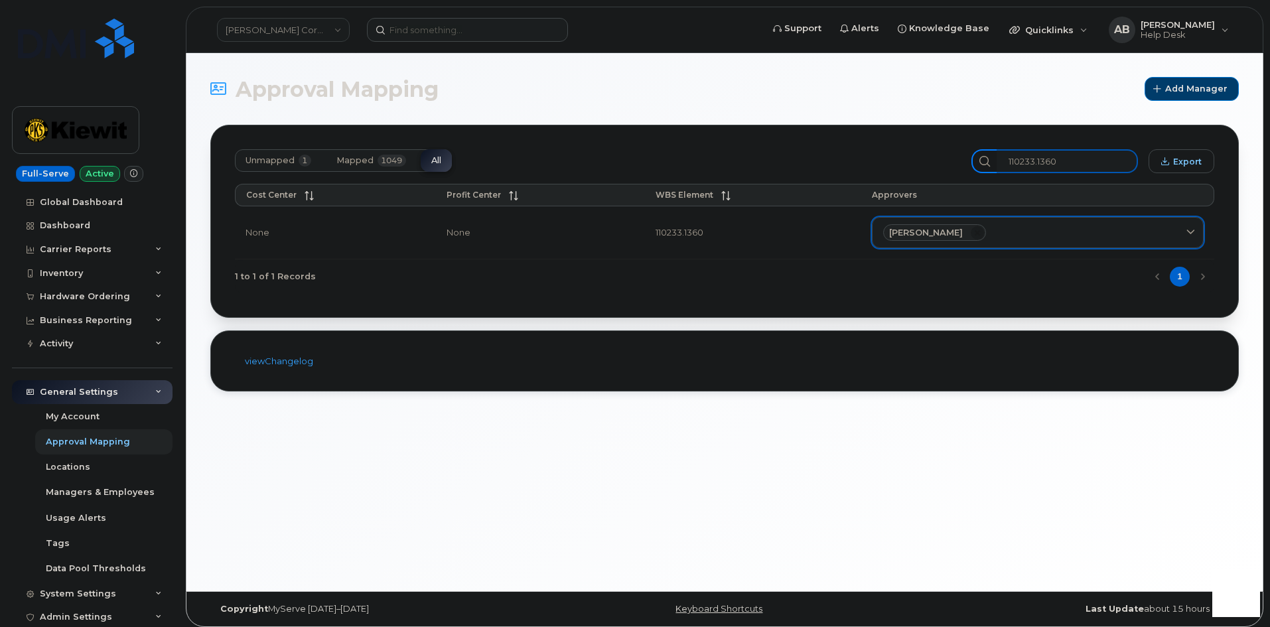
type input "110233.1360"
click at [1190, 234] on icon at bounding box center [1190, 232] width 9 height 9
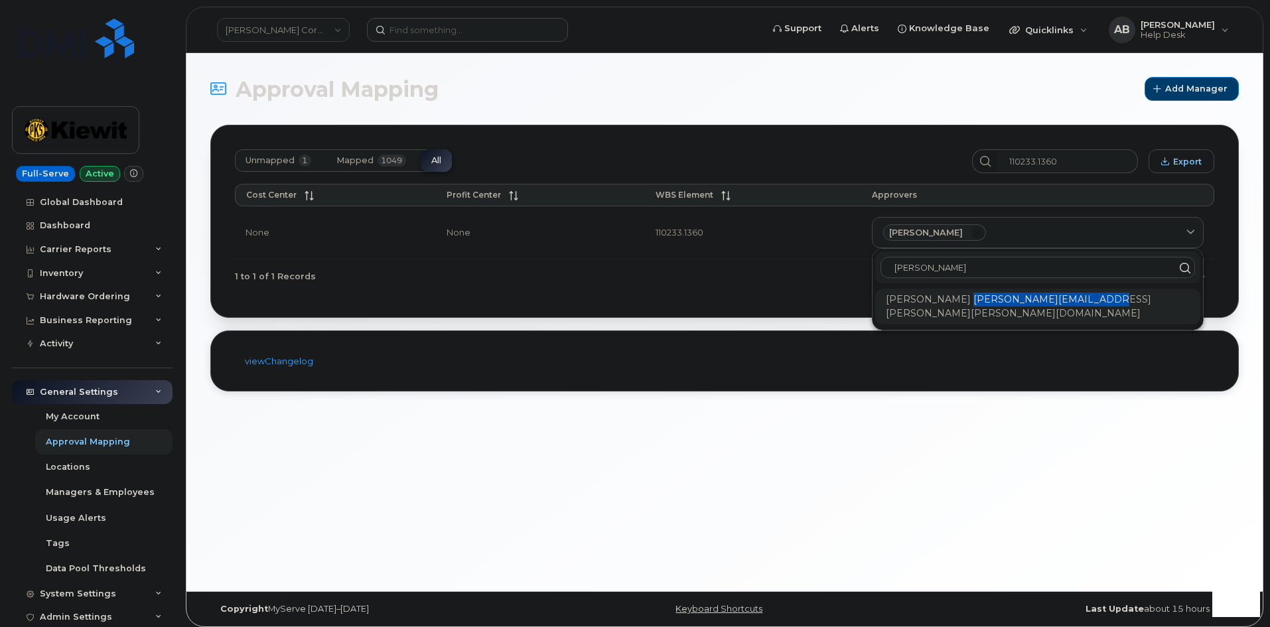
copy div "RENAE.BOTELLO@KIEWIT.COM"
drag, startPoint x: 1103, startPoint y: 300, endPoint x: 957, endPoint y: 307, distance: 146.2
click at [957, 307] on div "Renae Botello RENAE.BOTELLO@KIEWIT.COM" at bounding box center [1037, 307] width 325 height 36
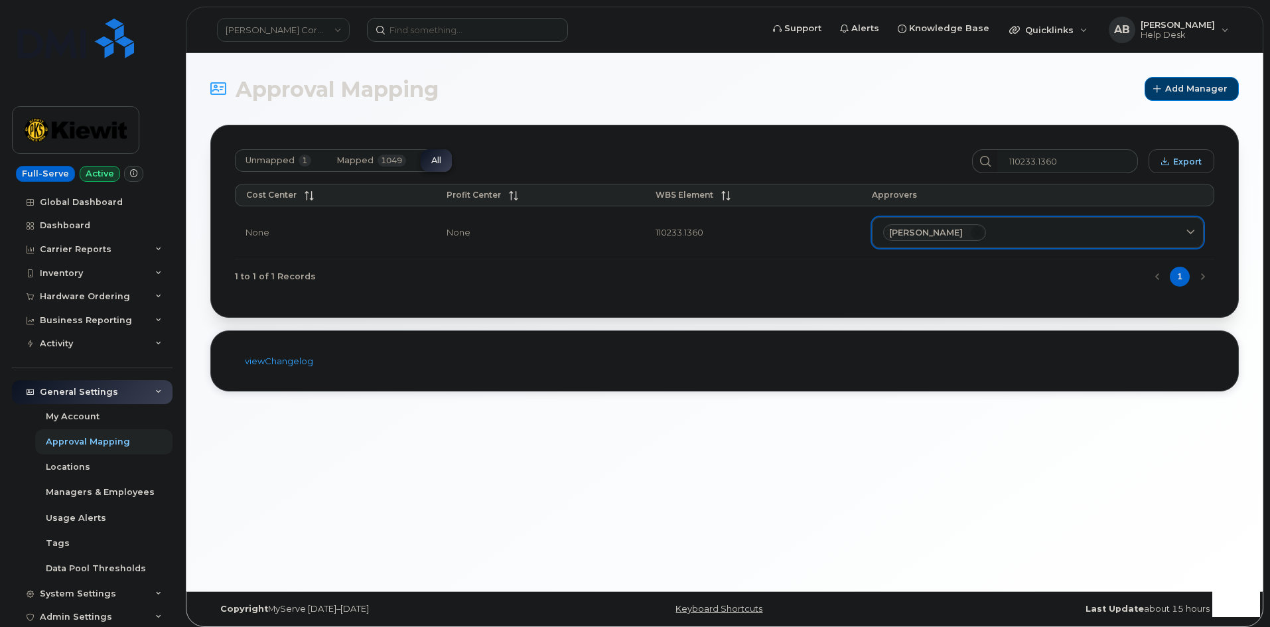
click at [1126, 240] on div "Renae Botello" at bounding box center [1037, 232] width 309 height 17
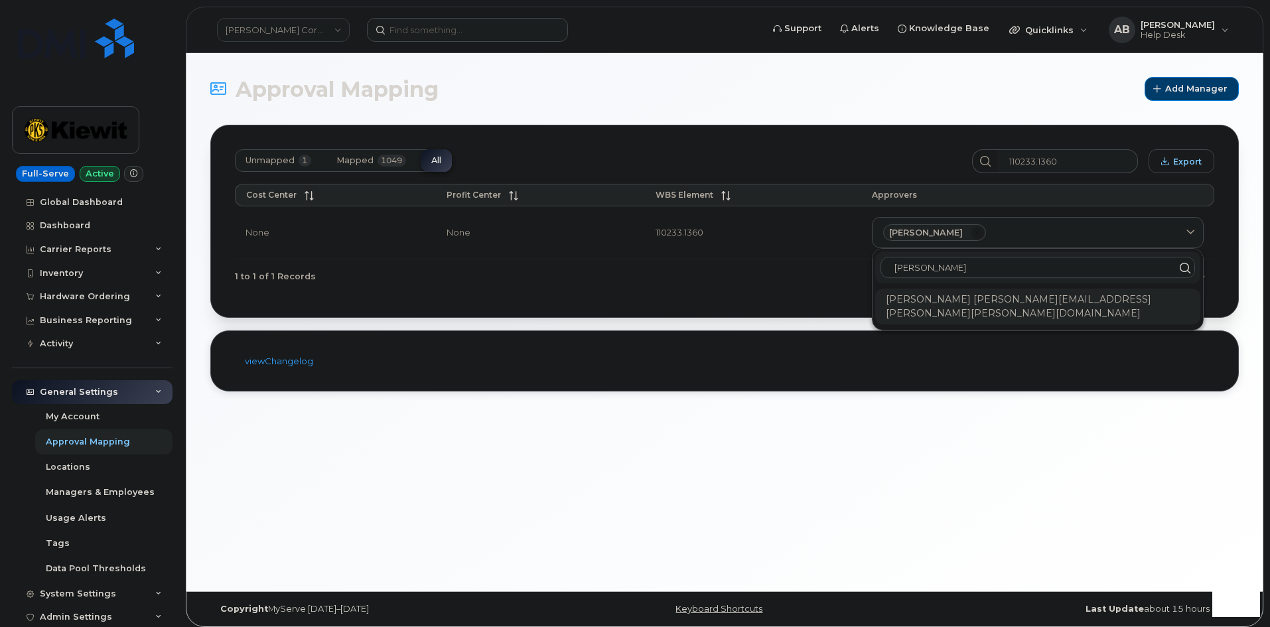
type input "Renae"
copy div "RENAE.BOTELLO@KIEWIT.COM"
drag, startPoint x: 1107, startPoint y: 297, endPoint x: 957, endPoint y: 303, distance: 150.1
click at [957, 303] on div "Renae Botello RENAE.BOTELLO@KIEWIT.COM" at bounding box center [1037, 307] width 325 height 36
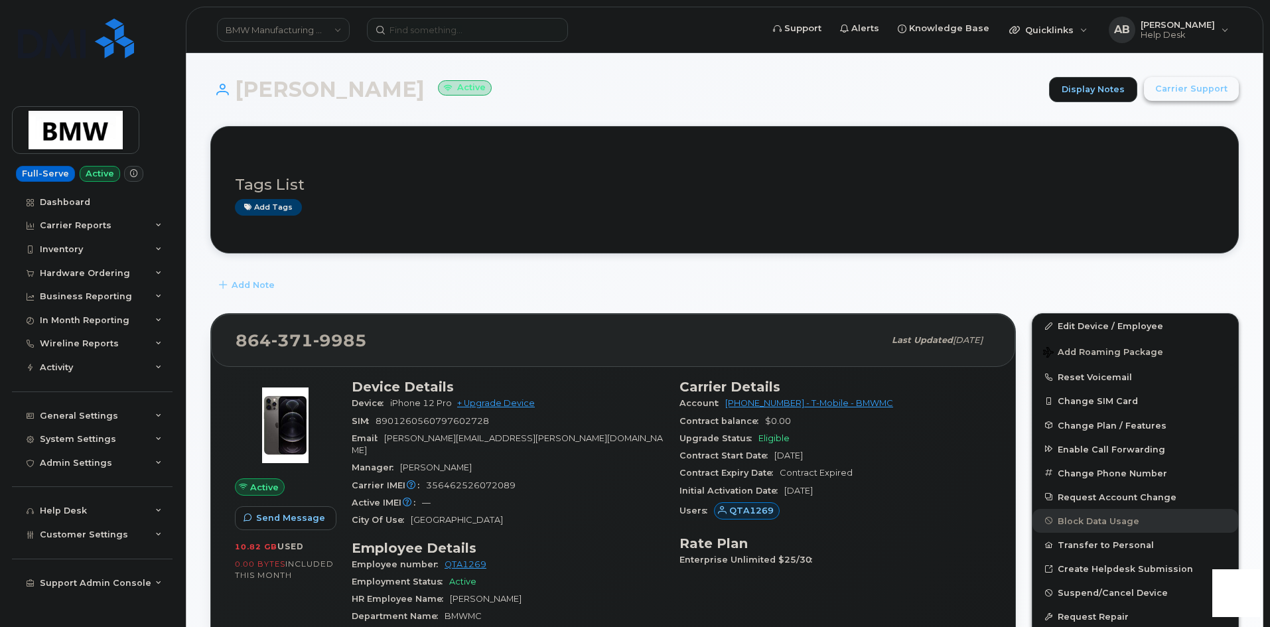
click at [1165, 96] on button "Carrier Support" at bounding box center [1191, 89] width 95 height 24
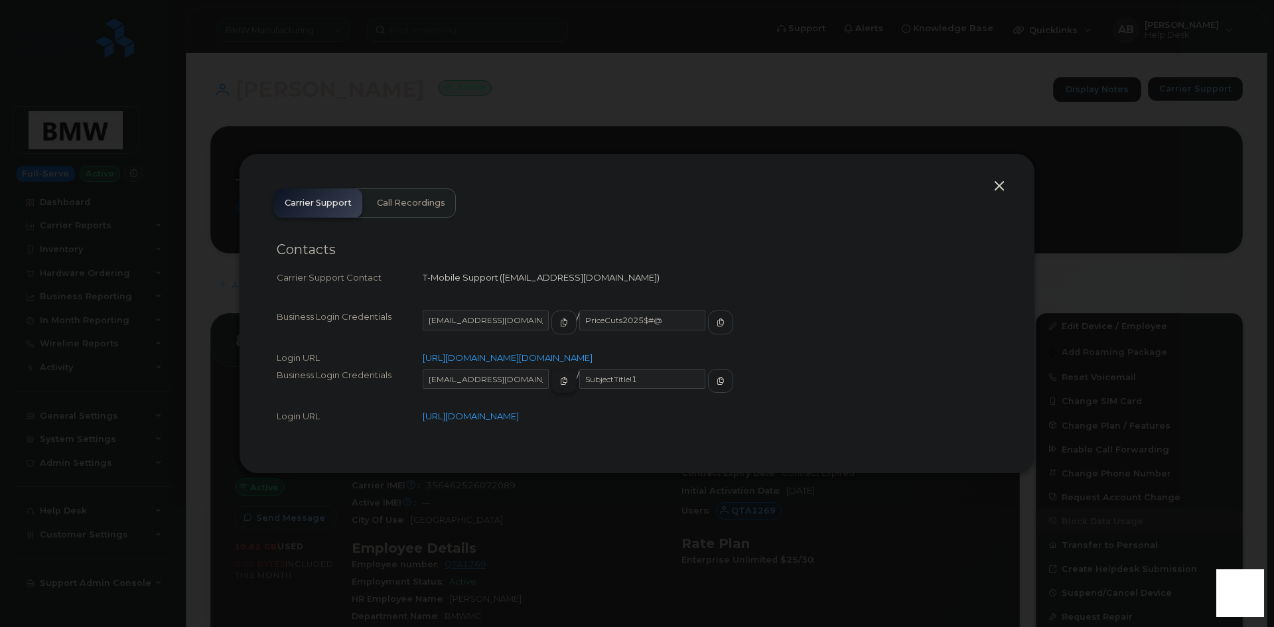
click at [558, 387] on span "button" at bounding box center [564, 381] width 12 height 12
click at [717, 385] on icon "button" at bounding box center [721, 381] width 8 height 8
click at [551, 393] on button "button" at bounding box center [563, 381] width 25 height 24
click at [717, 385] on icon "button" at bounding box center [721, 381] width 8 height 8
click at [999, 177] on button "button" at bounding box center [999, 186] width 20 height 19
